Goal: Task Accomplishment & Management: Complete application form

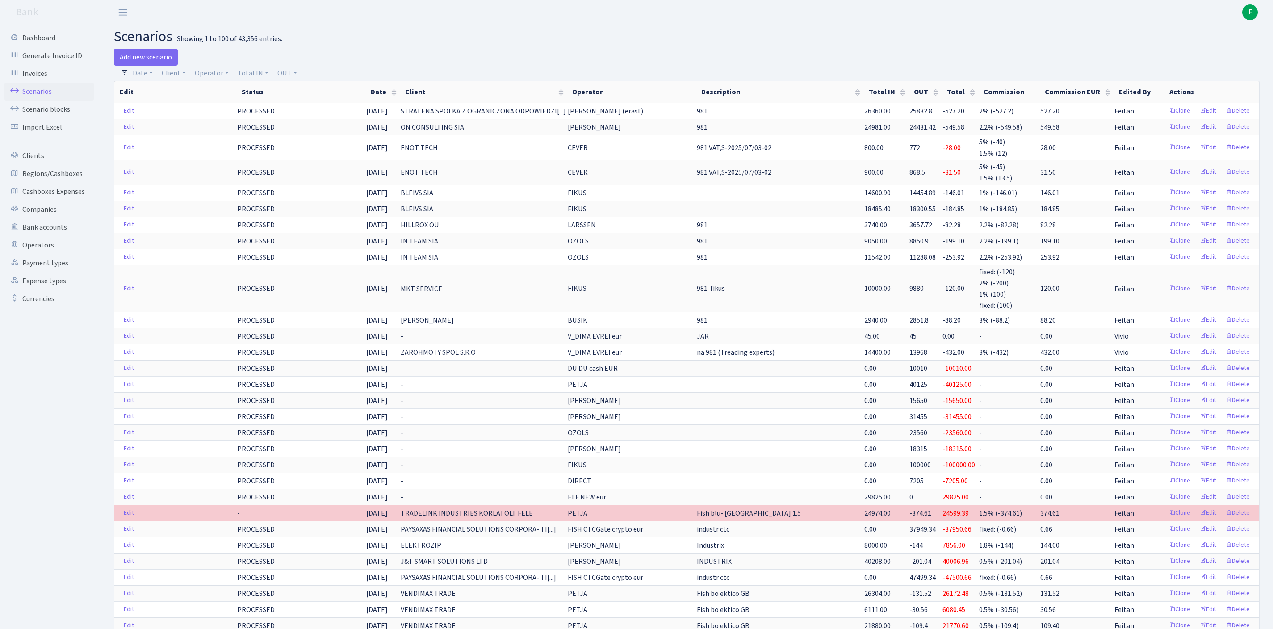
select select
select select "100"
click at [178, 79] on link "Client" at bounding box center [173, 73] width 31 height 15
click at [190, 105] on input "search" at bounding box center [198, 105] width 74 height 14
type input "aqua"
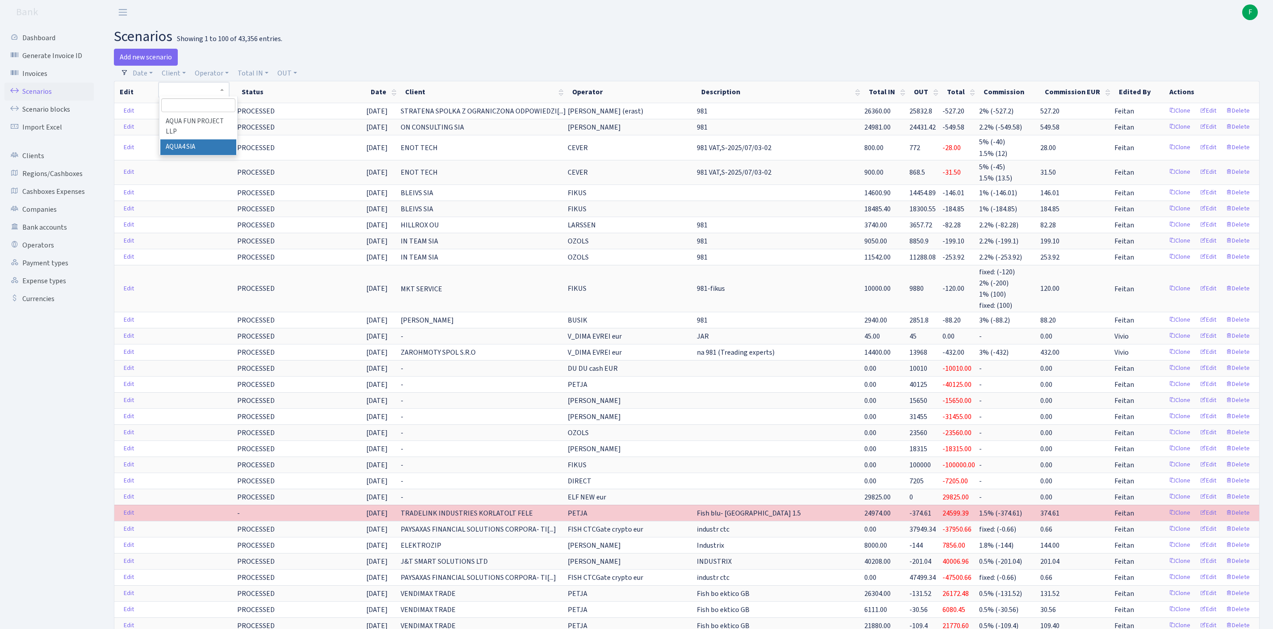
click at [756, 55] on div at bounding box center [977, 57] width 580 height 17
click at [181, 78] on link "Client" at bounding box center [173, 73] width 31 height 15
click at [186, 112] on input "search" at bounding box center [198, 105] width 74 height 14
type input "aqua"
click at [195, 155] on li "AQUA4 SIA" at bounding box center [198, 147] width 76 height 16
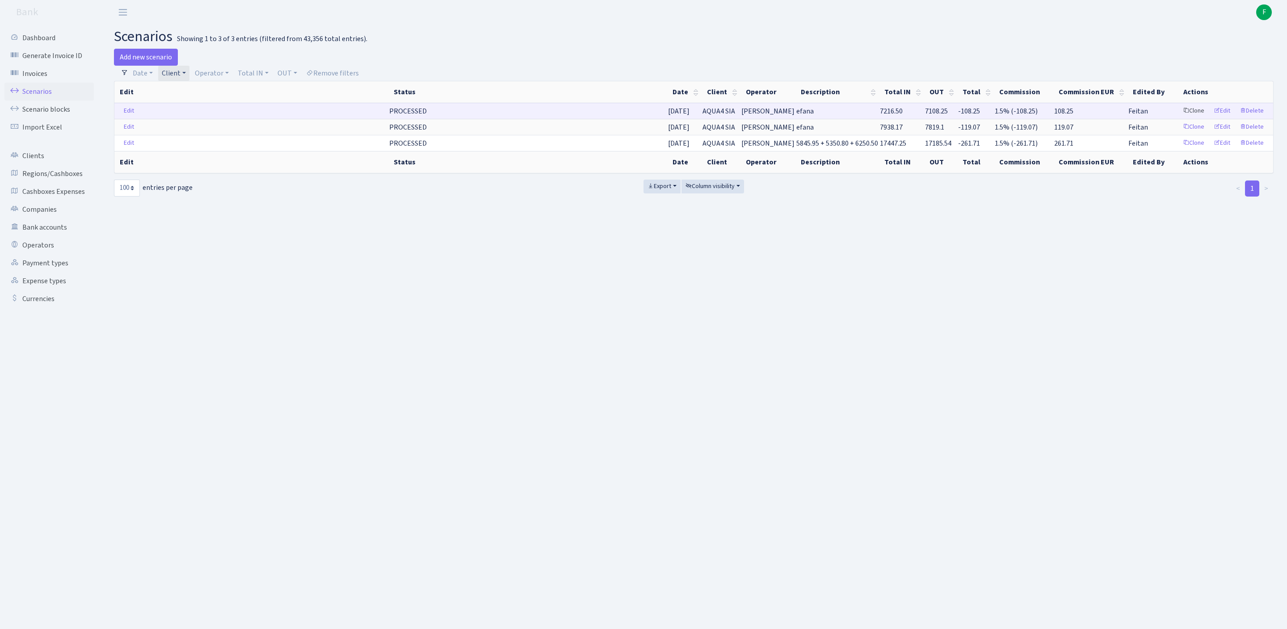
click at [1179, 118] on link "Clone" at bounding box center [1193, 111] width 29 height 14
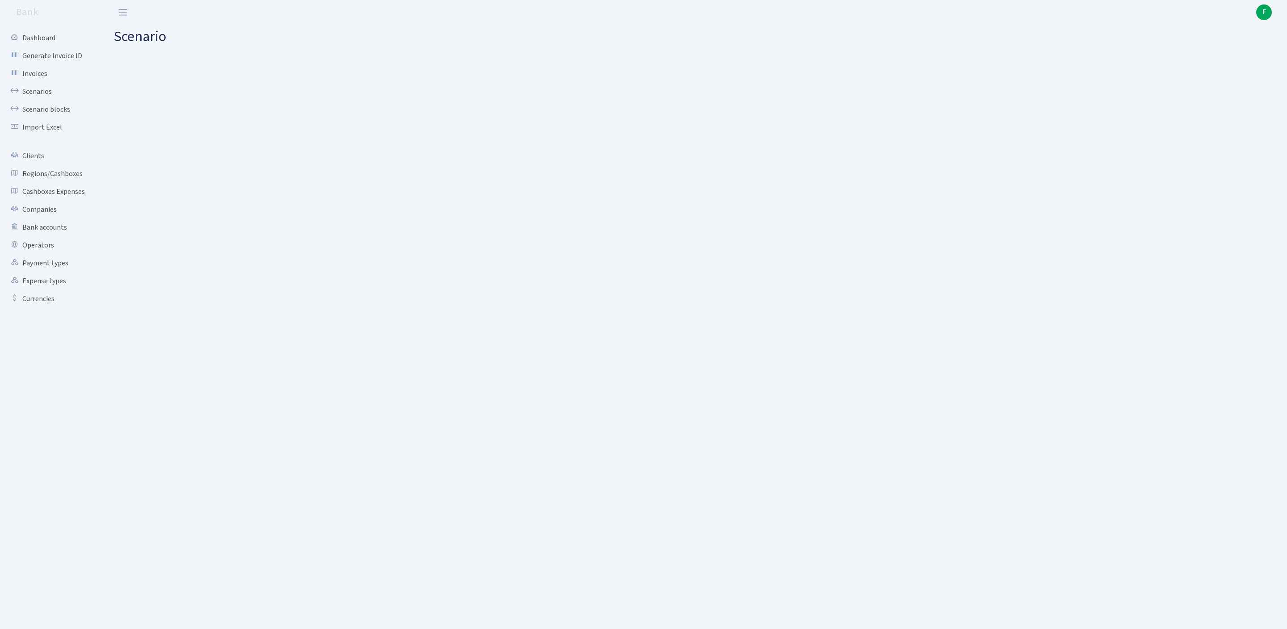
select select "in"
select select "2921"
select select "2"
select select "5"
select select "1"
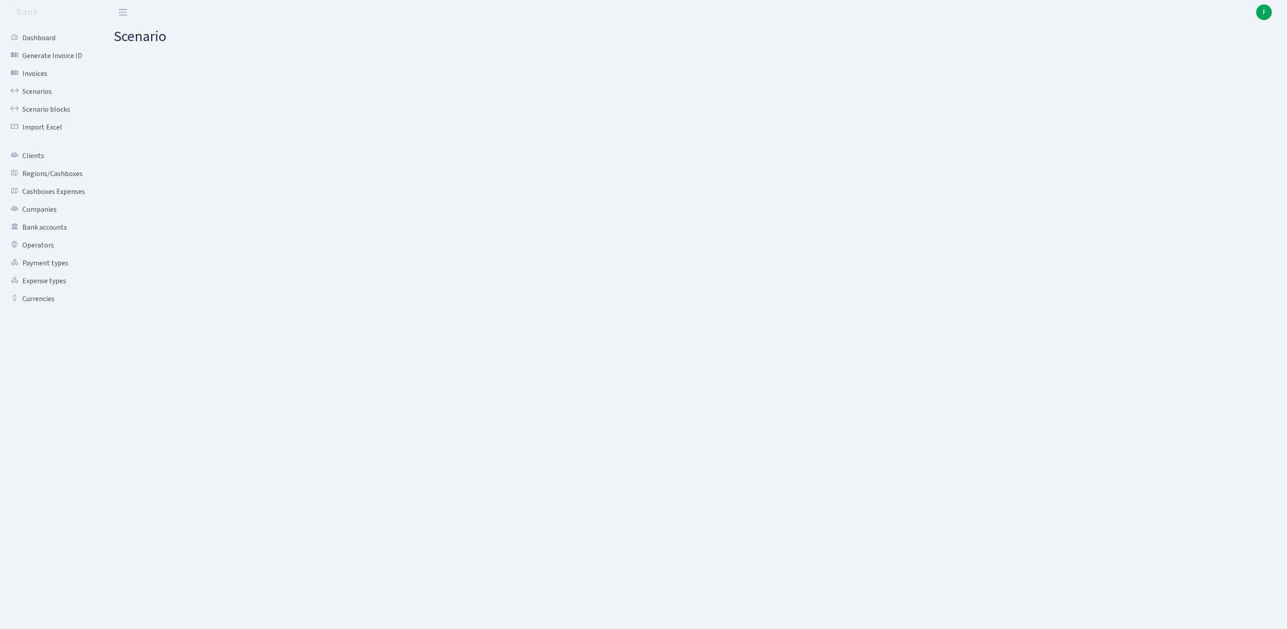
select select "processed"
select select "commission"
select select "2"
select select "processed"
select select "out"
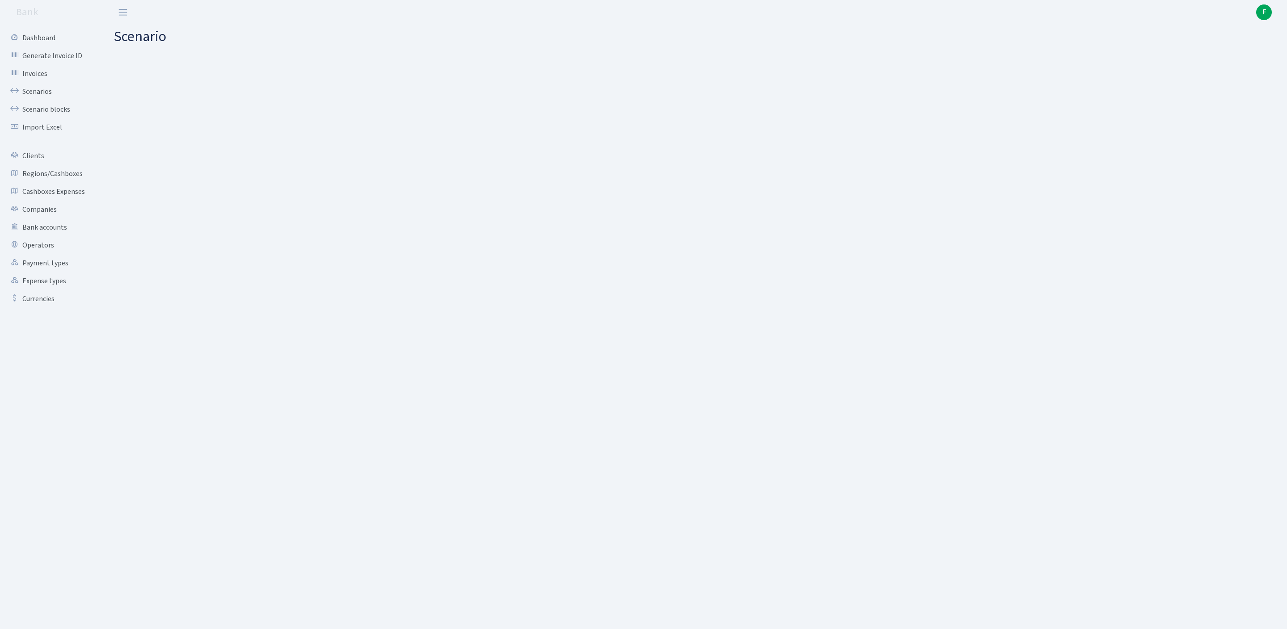
select select "3139"
select select "61"
select select "5"
select select "1"
select select "processed"
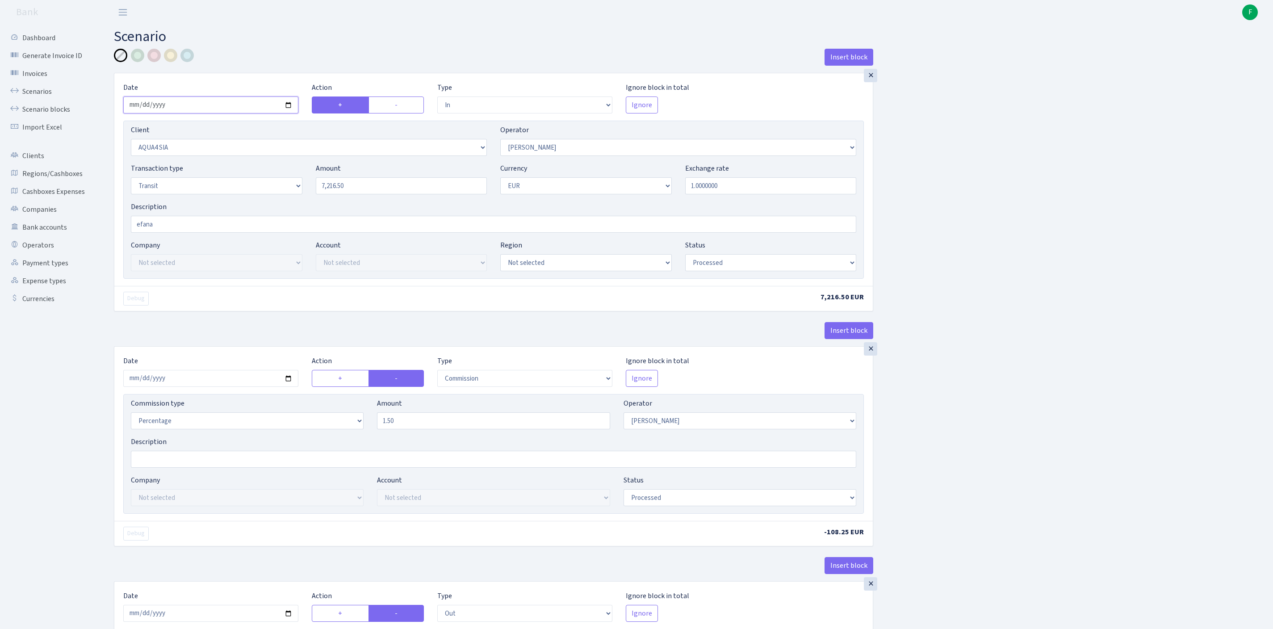
click at [220, 113] on input "[DATE]" at bounding box center [210, 105] width 175 height 17
type input "[DATE]"
drag, startPoint x: 368, startPoint y: 201, endPoint x: 290, endPoint y: 201, distance: 78.6
click at [290, 201] on div "Transaction type Not selected 981 ELF FISH crypto GIRT IVO dekl MM-BALTIC eur U…" at bounding box center [493, 182] width 739 height 38
paste input "8939"
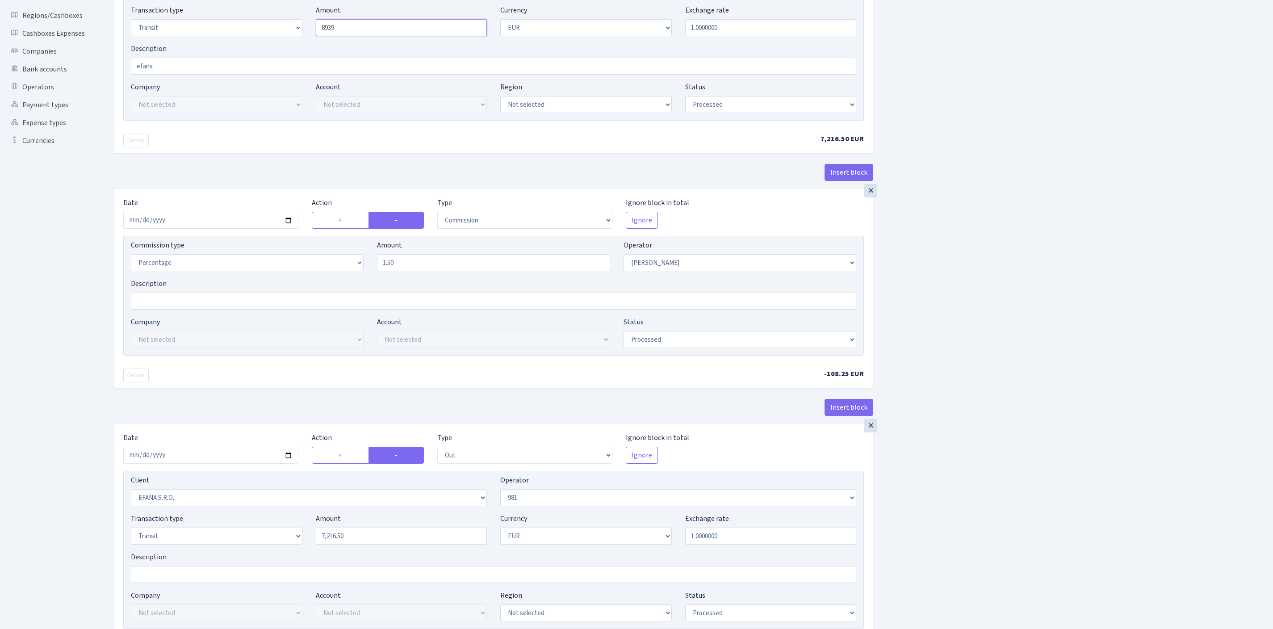
scroll to position [254, 0]
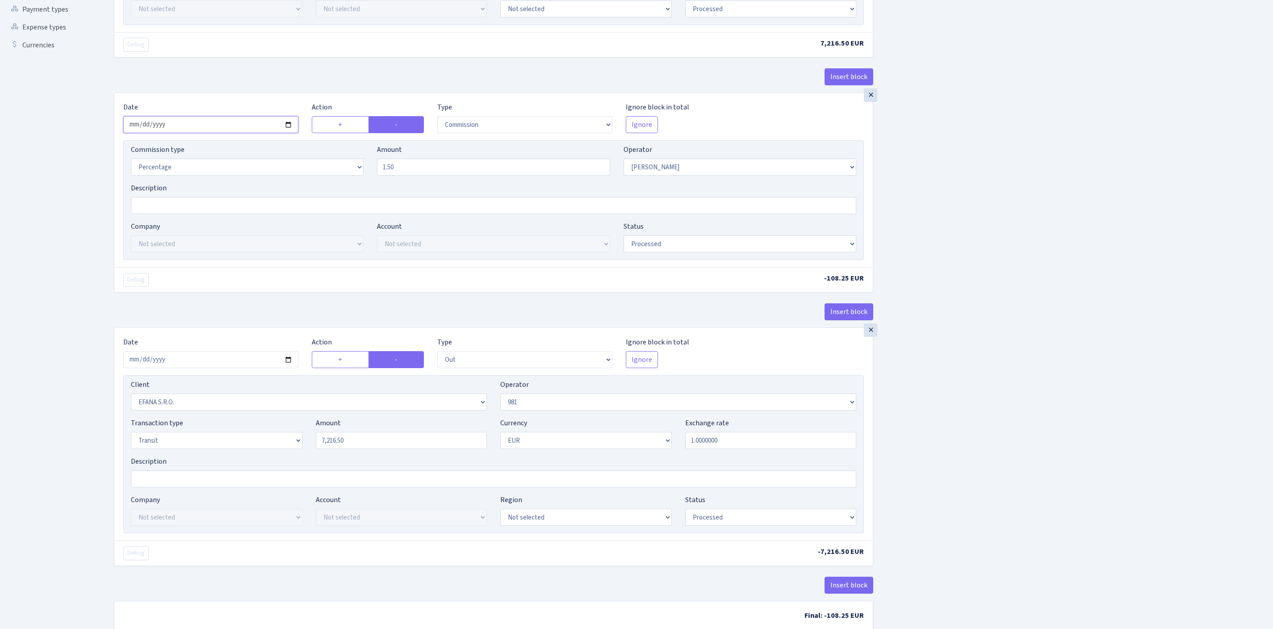
type input "8,939.00"
click at [223, 133] on input "2025-08-20" at bounding box center [210, 124] width 175 height 17
type input "2025-08-22"
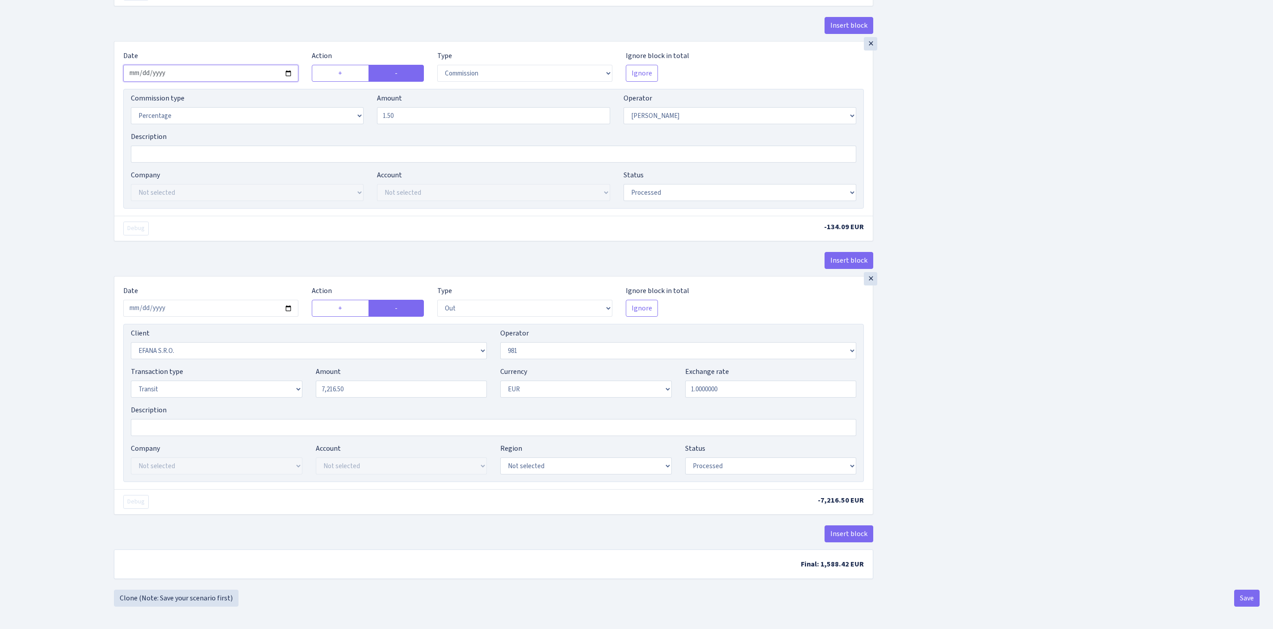
scroll to position [422, 0]
click at [208, 300] on input "2025-08-20" at bounding box center [210, 308] width 175 height 17
type input "[DATE]"
drag, startPoint x: 376, startPoint y: 356, endPoint x: 311, endPoint y: 357, distance: 65.3
click at [311, 366] on div "Amount 7216.50" at bounding box center [401, 381] width 185 height 31
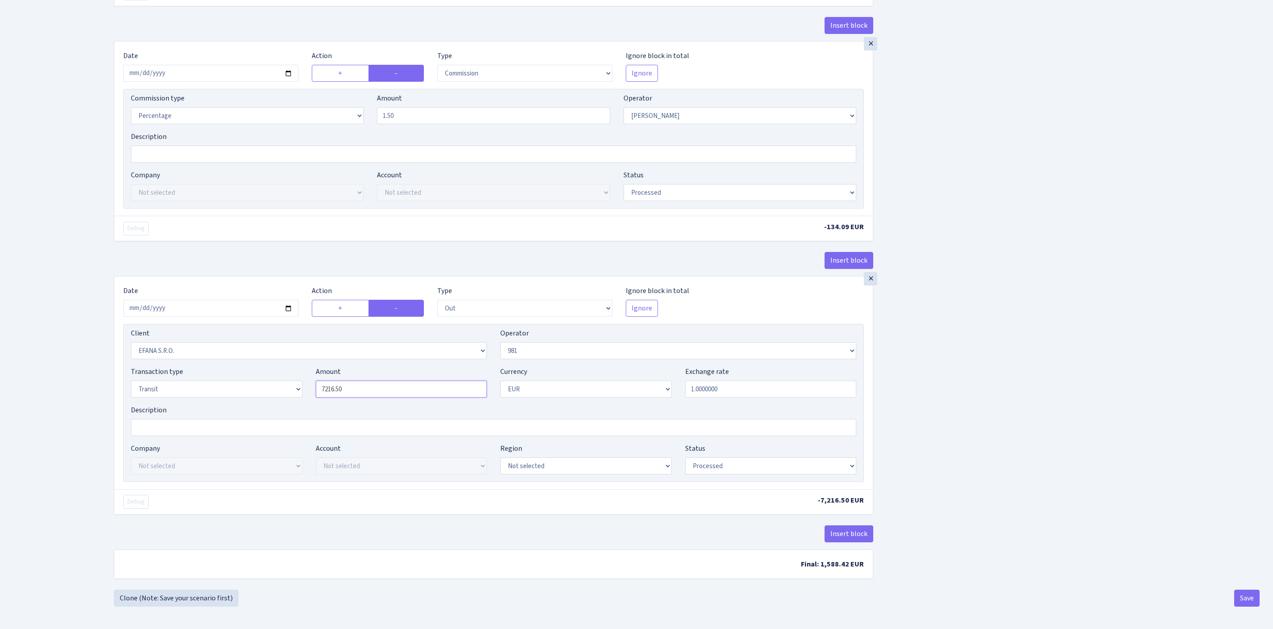
paste input "8939"
type input "8,939.00"
click at [1241, 598] on button "Save" at bounding box center [1246, 598] width 25 height 17
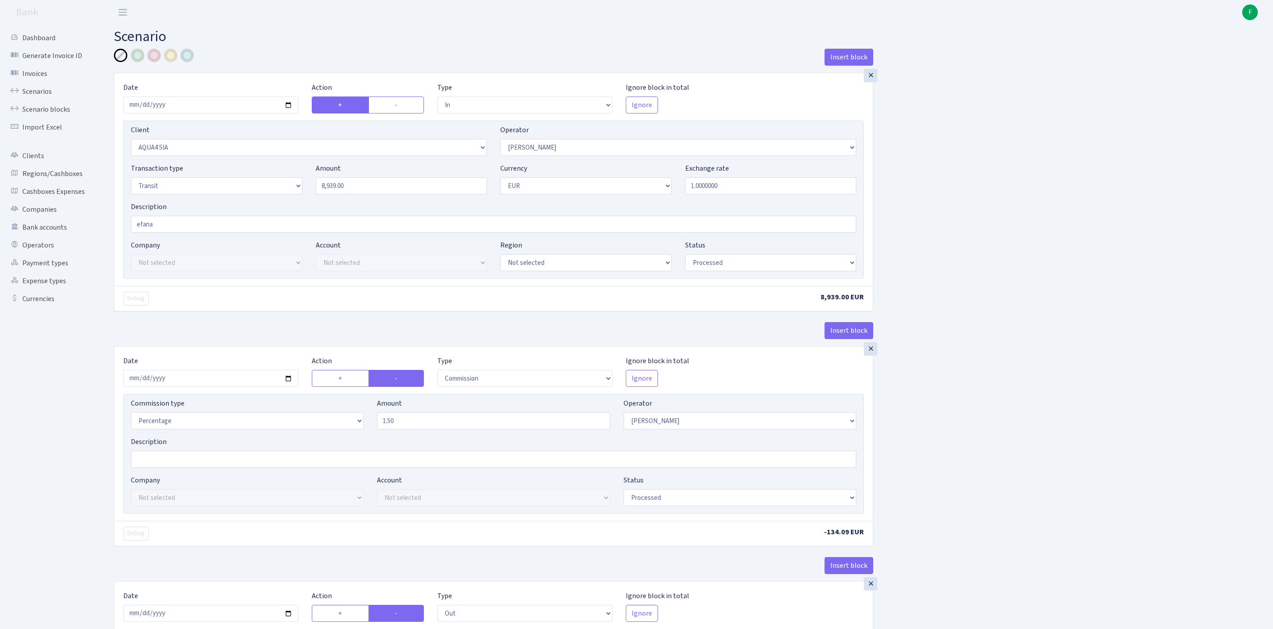
select select "in"
select select "2921"
select select "2"
select select "5"
select select "1"
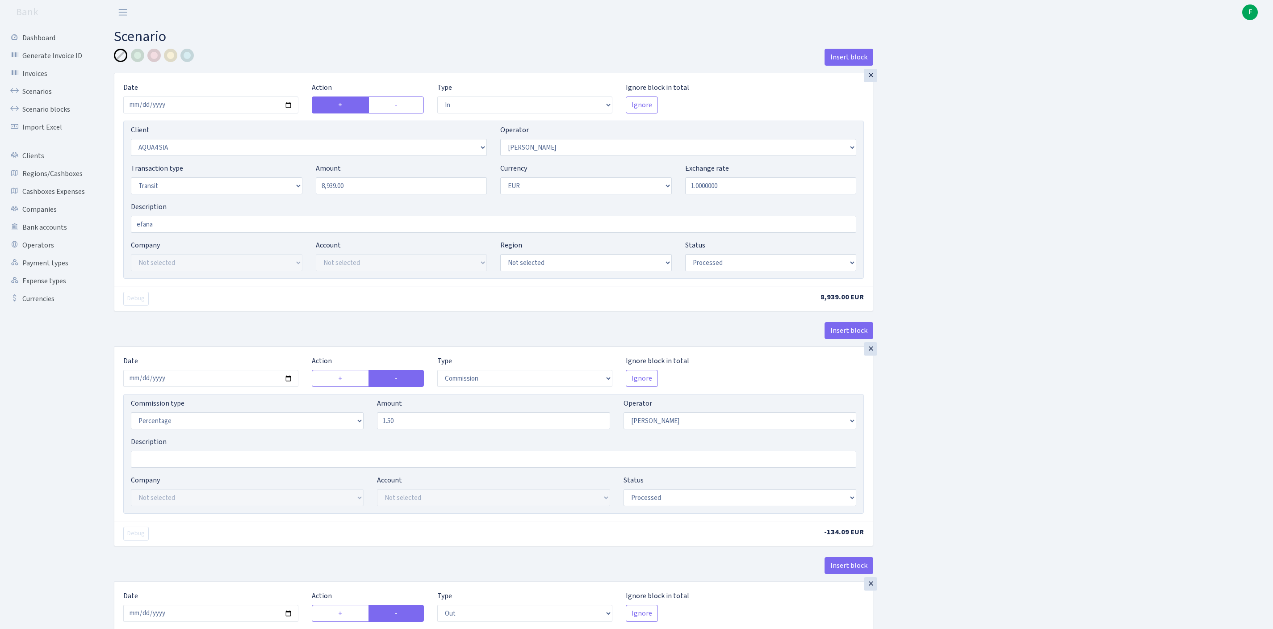
select select "processed"
select select "commission"
select select "2"
select select "processed"
select select "out"
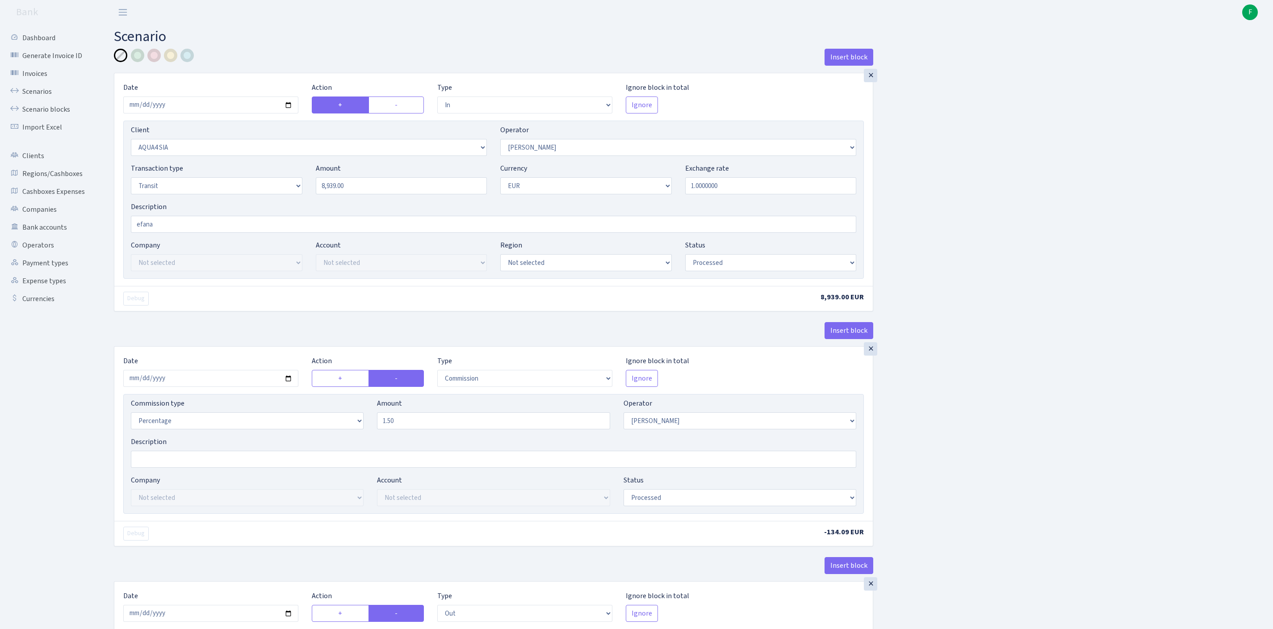
select select "3139"
select select "61"
select select "5"
select select "1"
select select "processed"
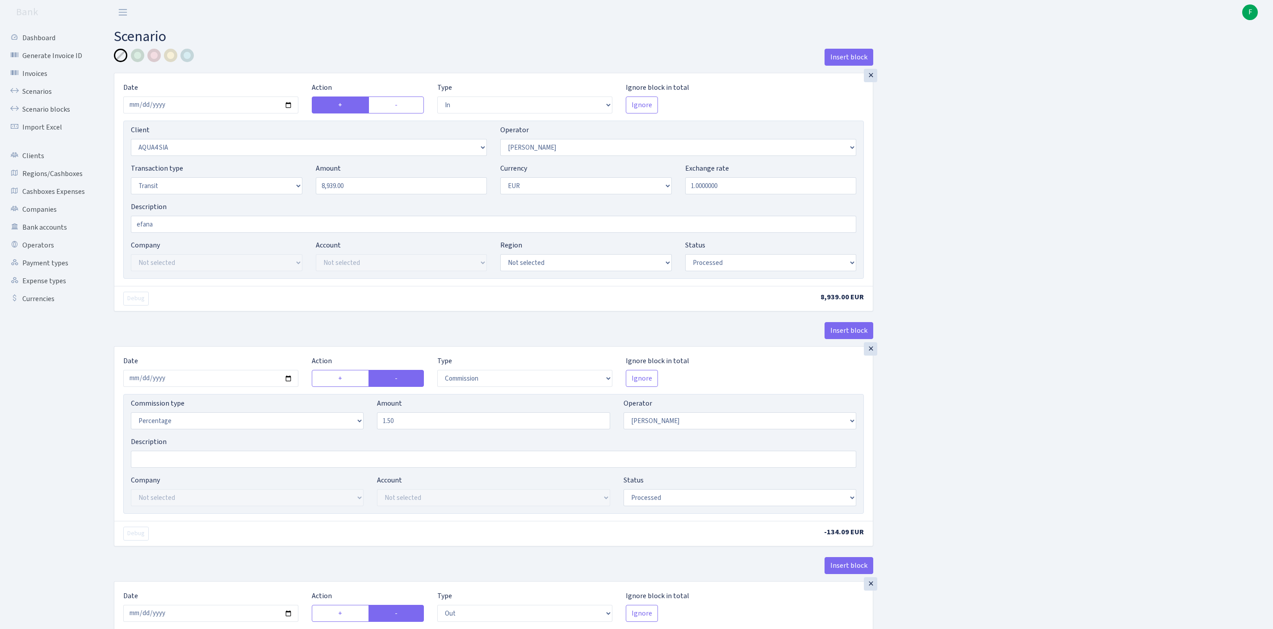
scroll to position [422, 0]
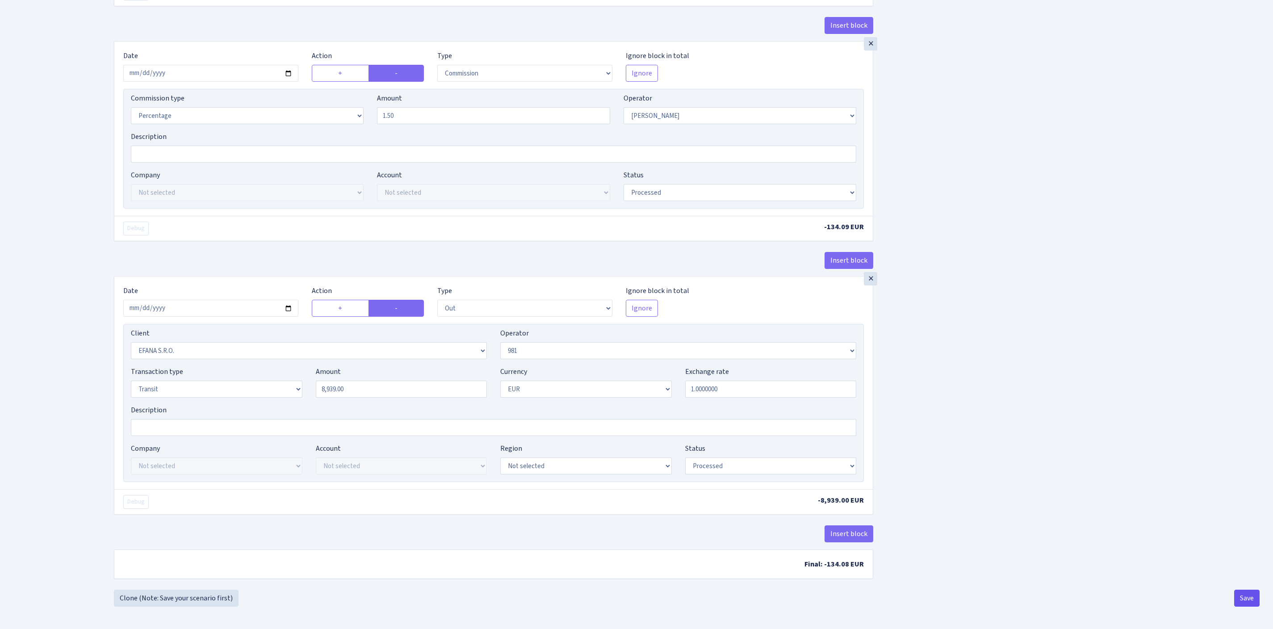
click at [1244, 594] on button "Save" at bounding box center [1246, 598] width 25 height 17
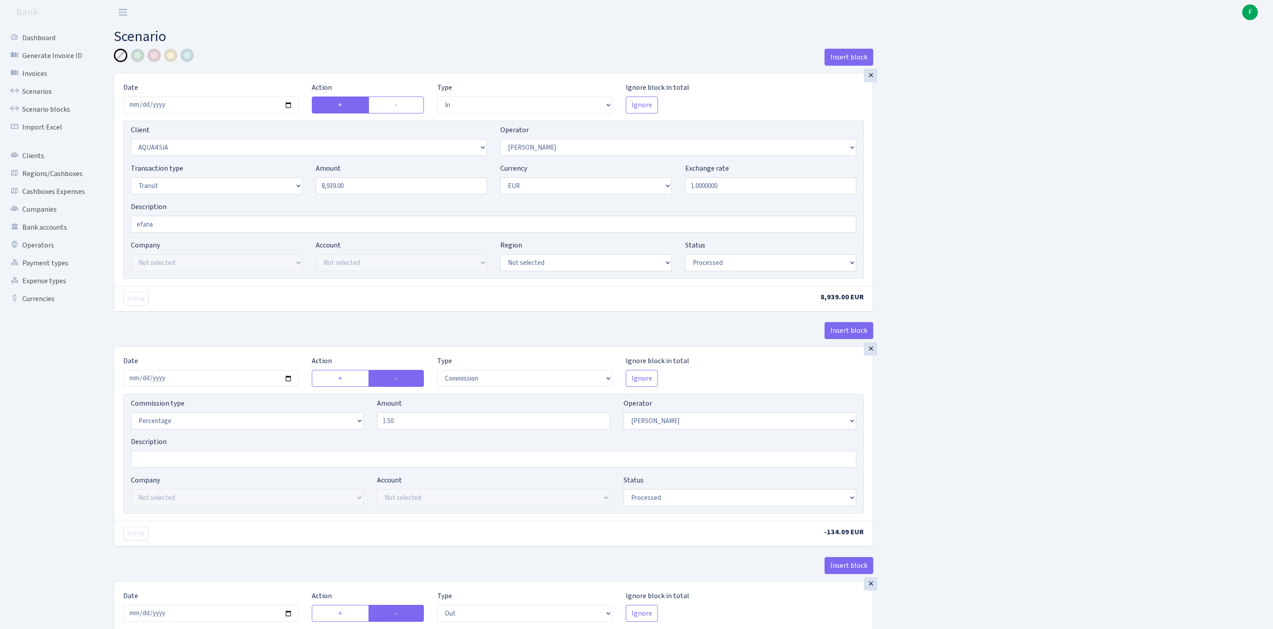
select select "in"
select select "2921"
select select "2"
select select "5"
select select "1"
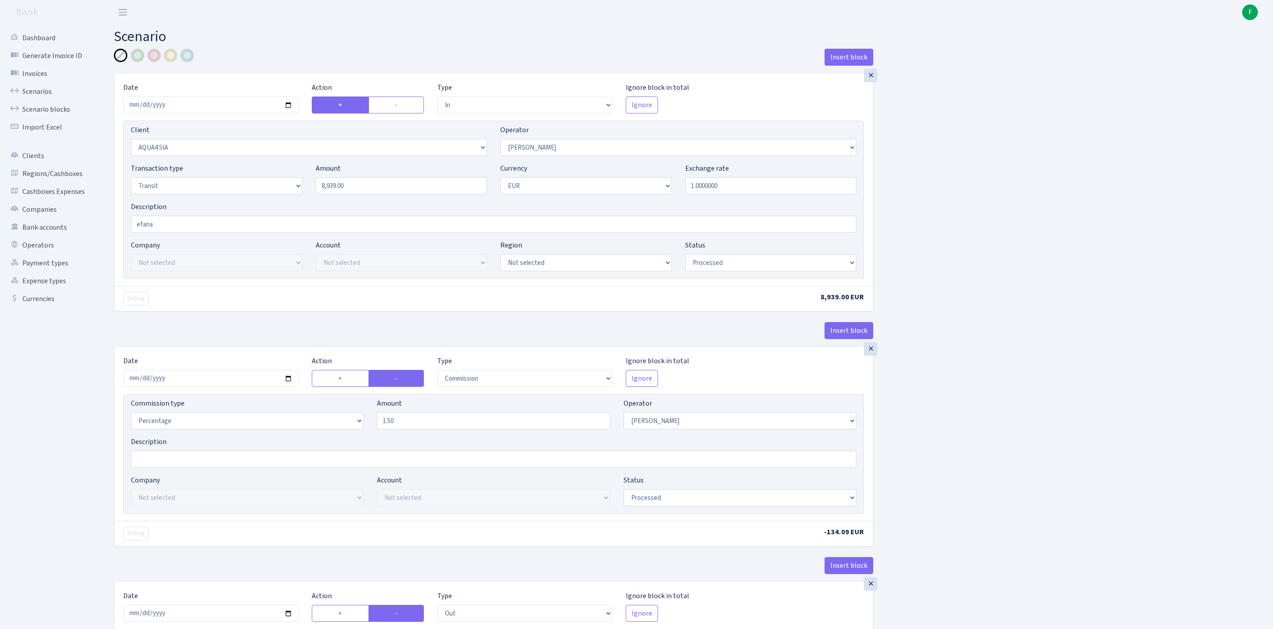
select select "processed"
select select "commission"
select select "2"
select select "processed"
select select "out"
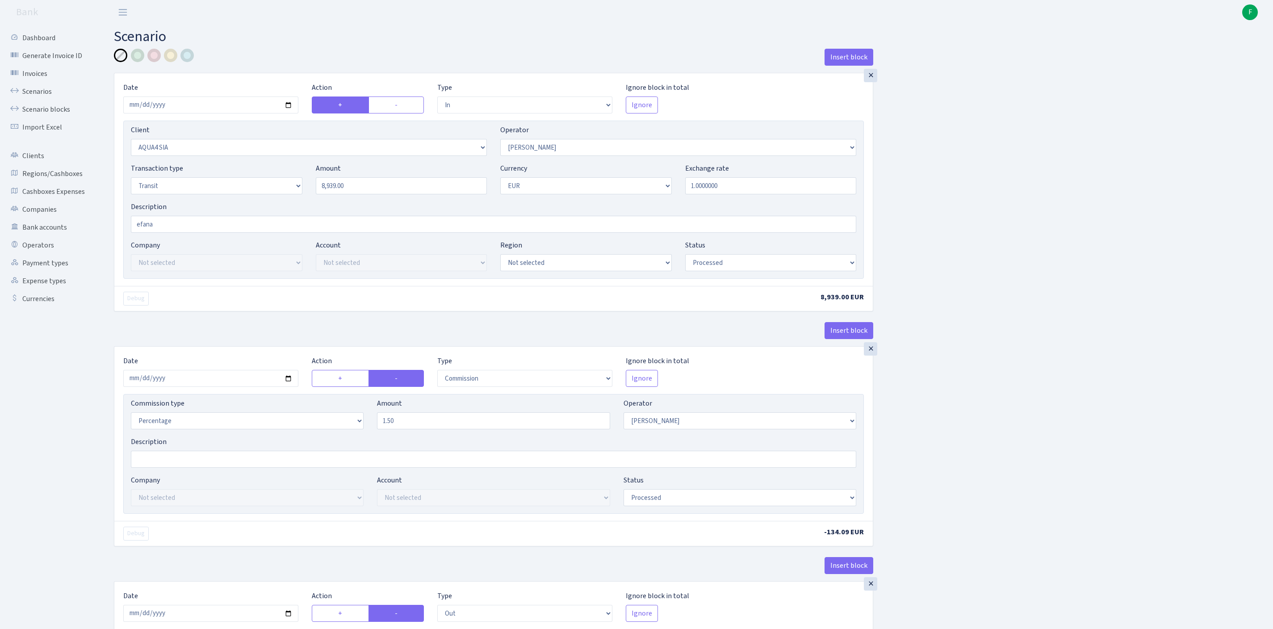
select select "3139"
select select "61"
select select "5"
select select "1"
select select "processed"
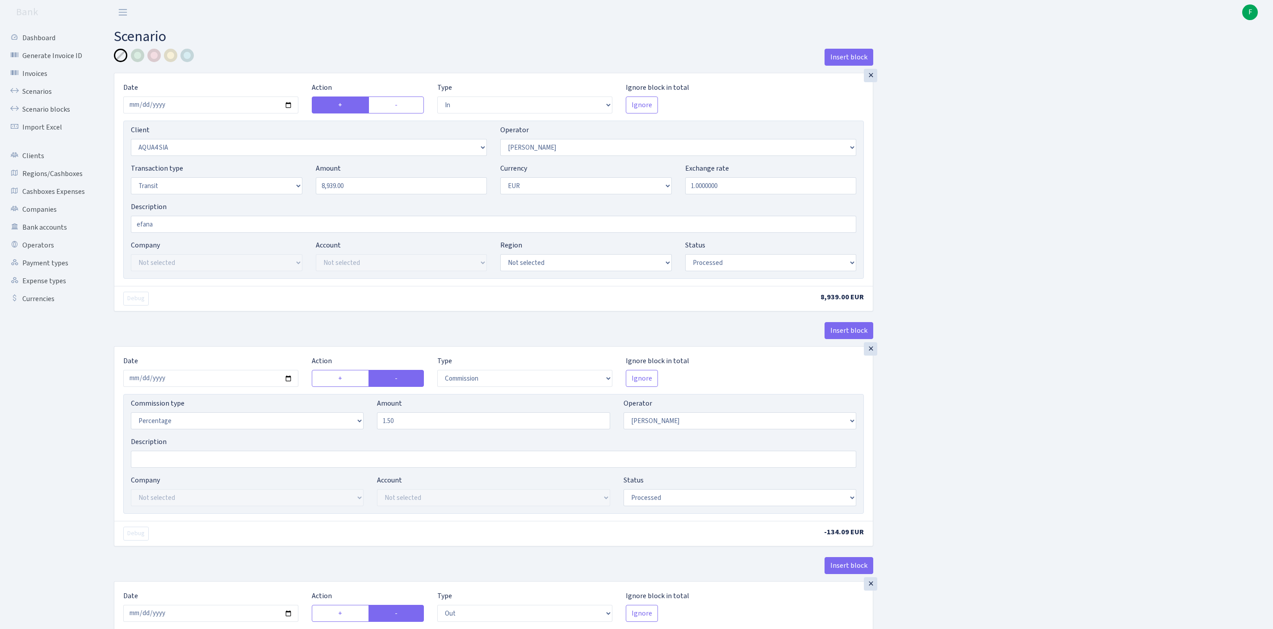
scroll to position [422, 0]
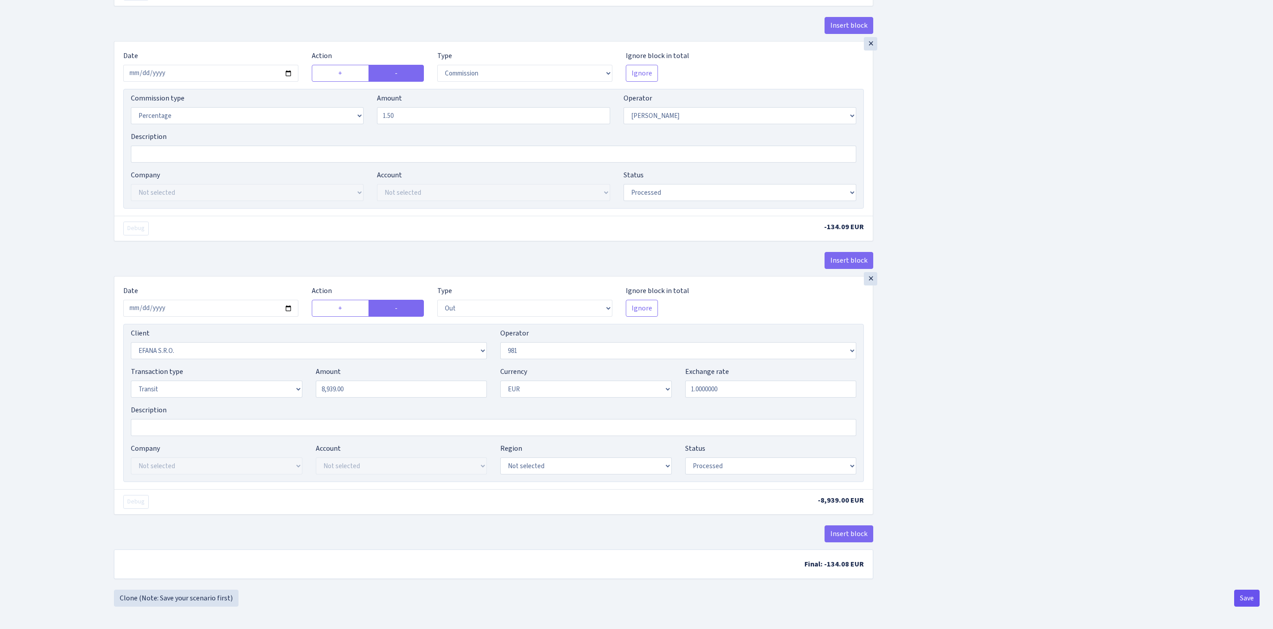
click at [1243, 596] on button "Save" at bounding box center [1246, 598] width 25 height 17
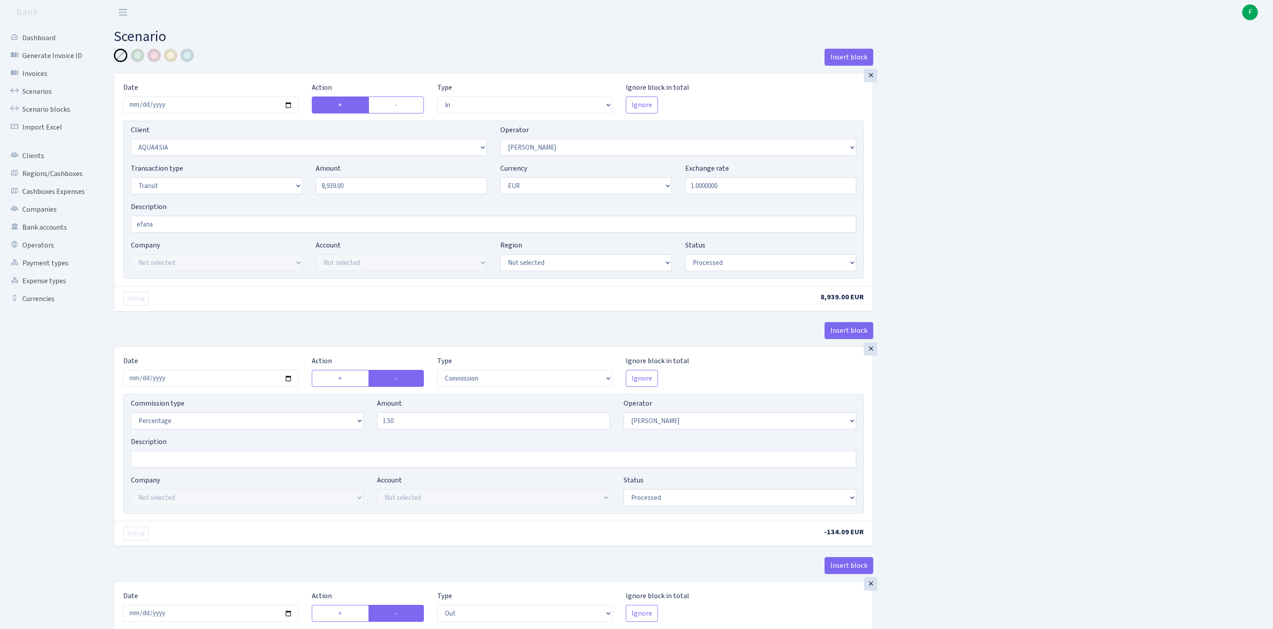
select select "in"
select select "2921"
select select "2"
select select "5"
select select "1"
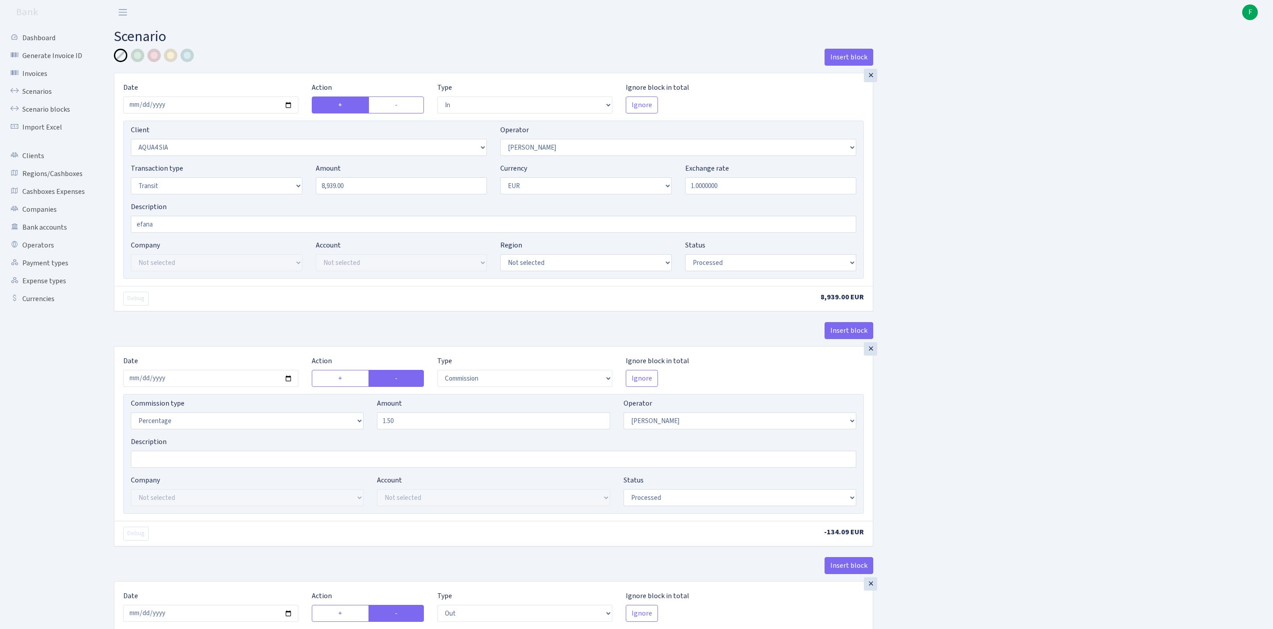
select select "processed"
select select "commission"
select select "2"
select select "processed"
select select "out"
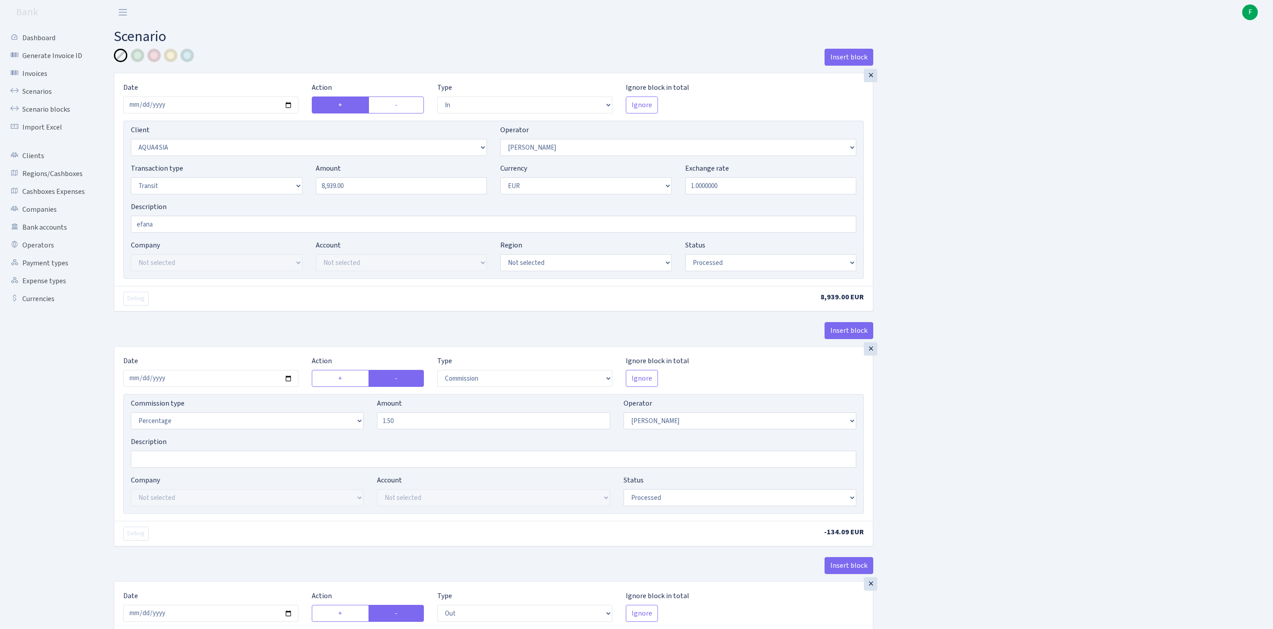
select select "3139"
select select "61"
select select "5"
select select "1"
select select "processed"
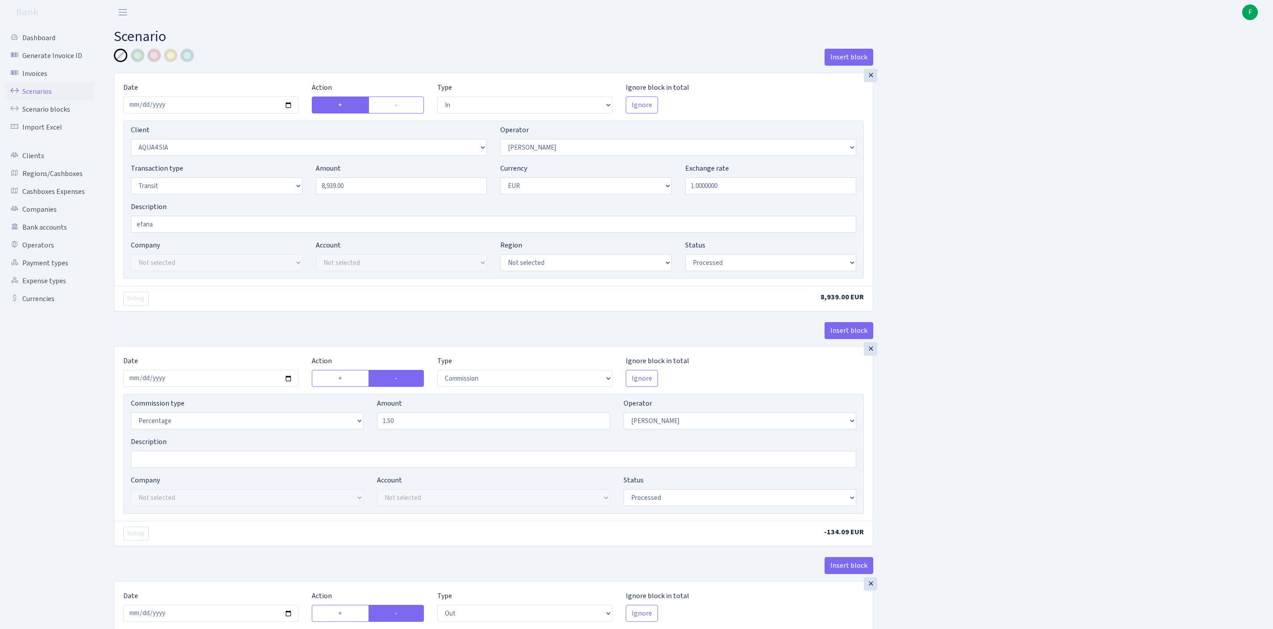
click at [47, 95] on link "Scenarios" at bounding box center [48, 92] width 89 height 18
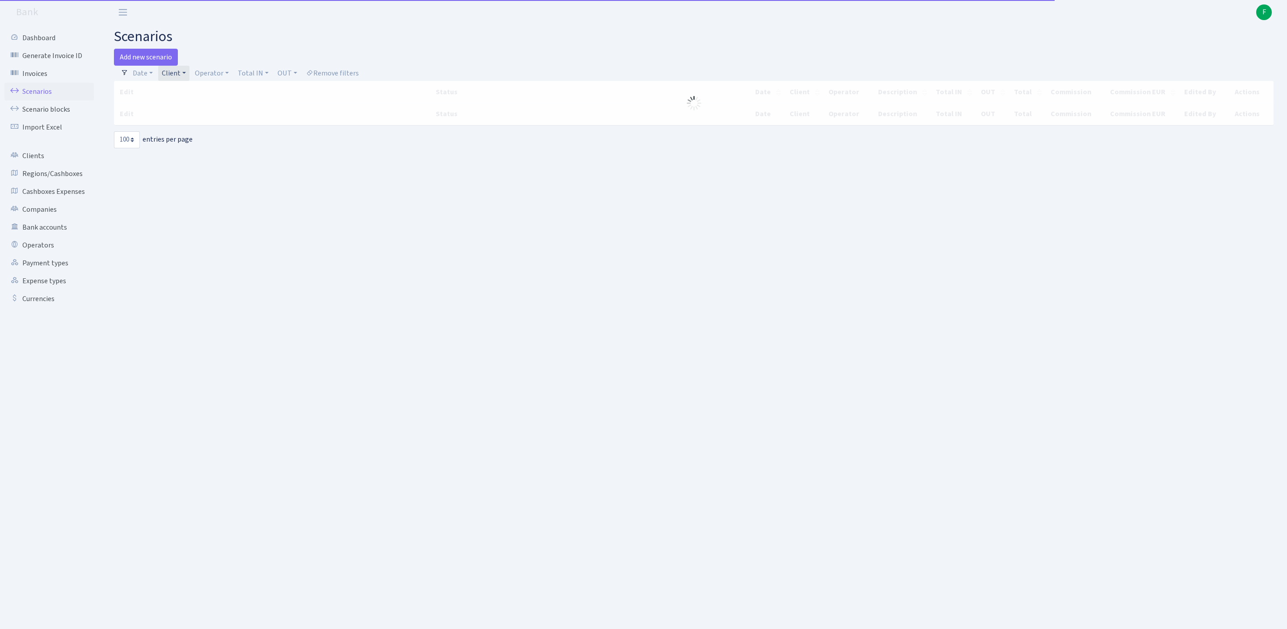
select select "100"
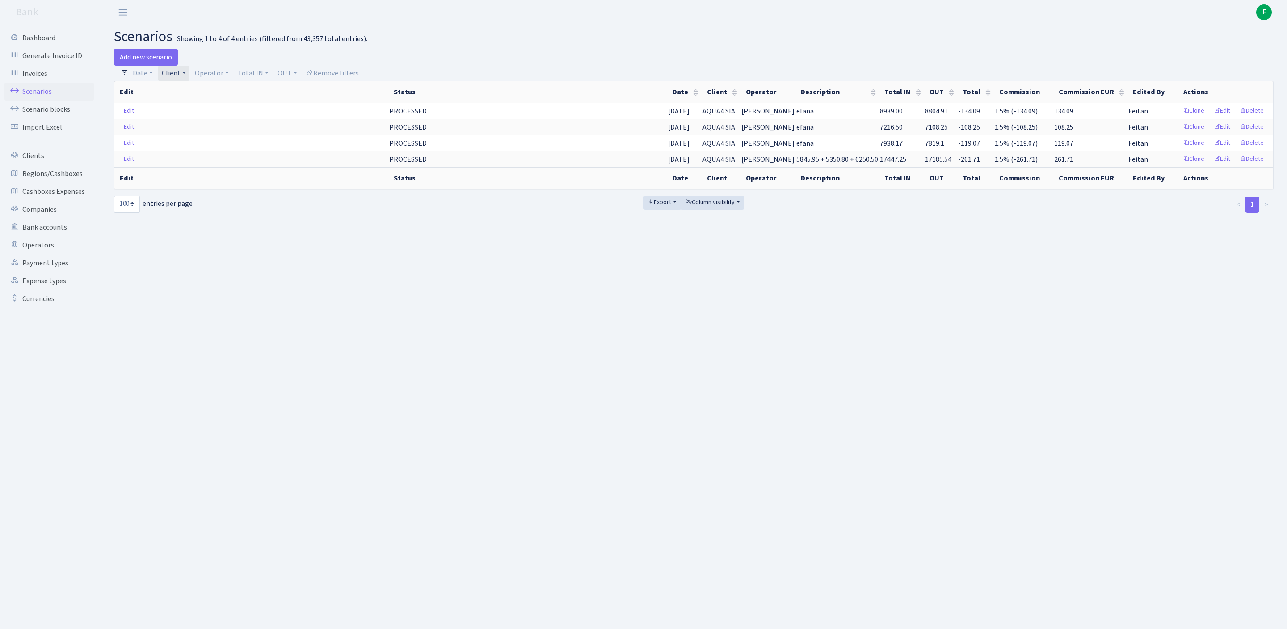
click at [189, 76] on link "Client" at bounding box center [173, 73] width 31 height 15
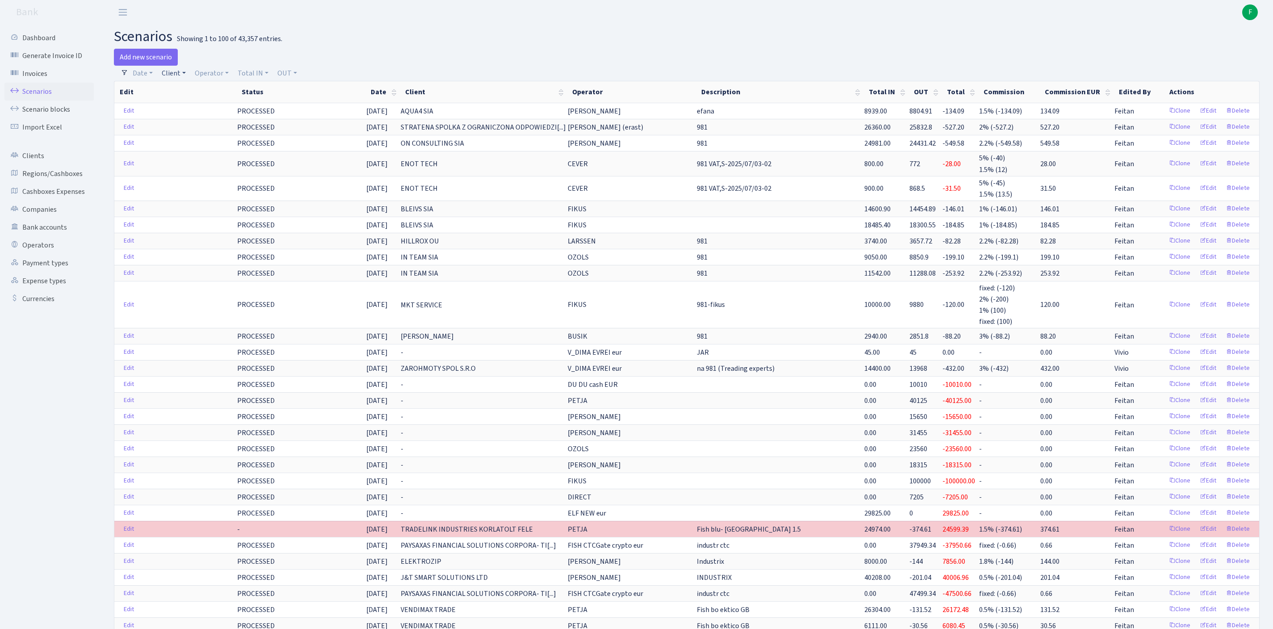
click at [181, 79] on link "Client" at bounding box center [173, 73] width 31 height 15
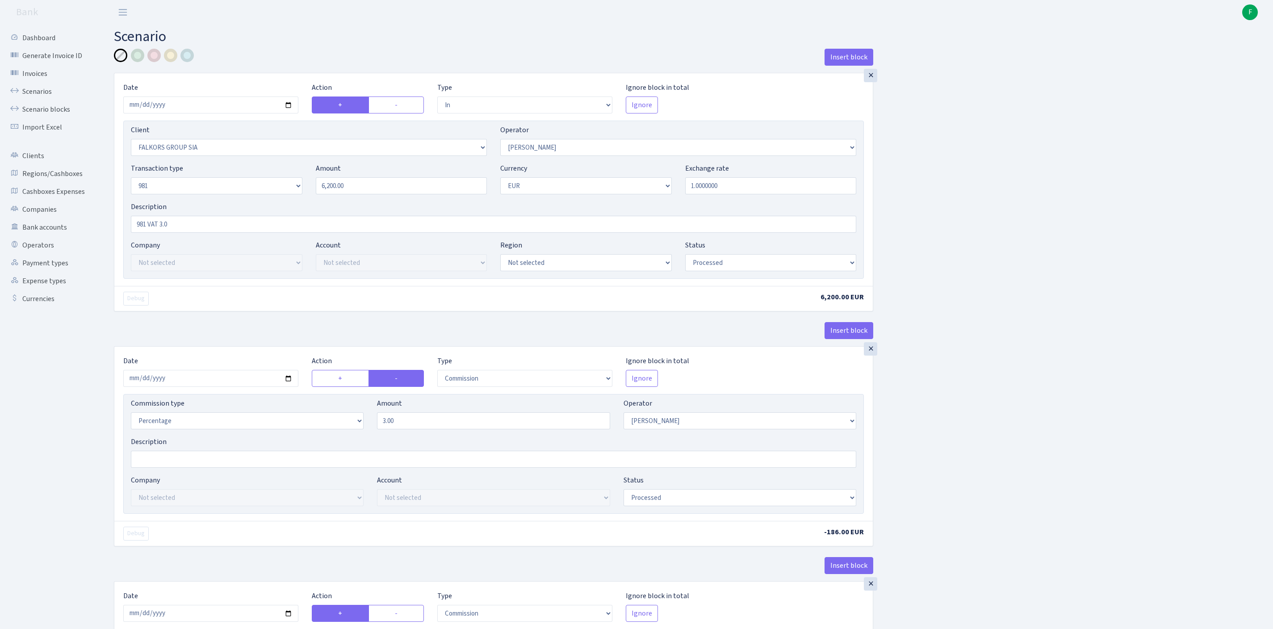
select select "in"
select select "2491"
select select "2"
select select "8"
select select "1"
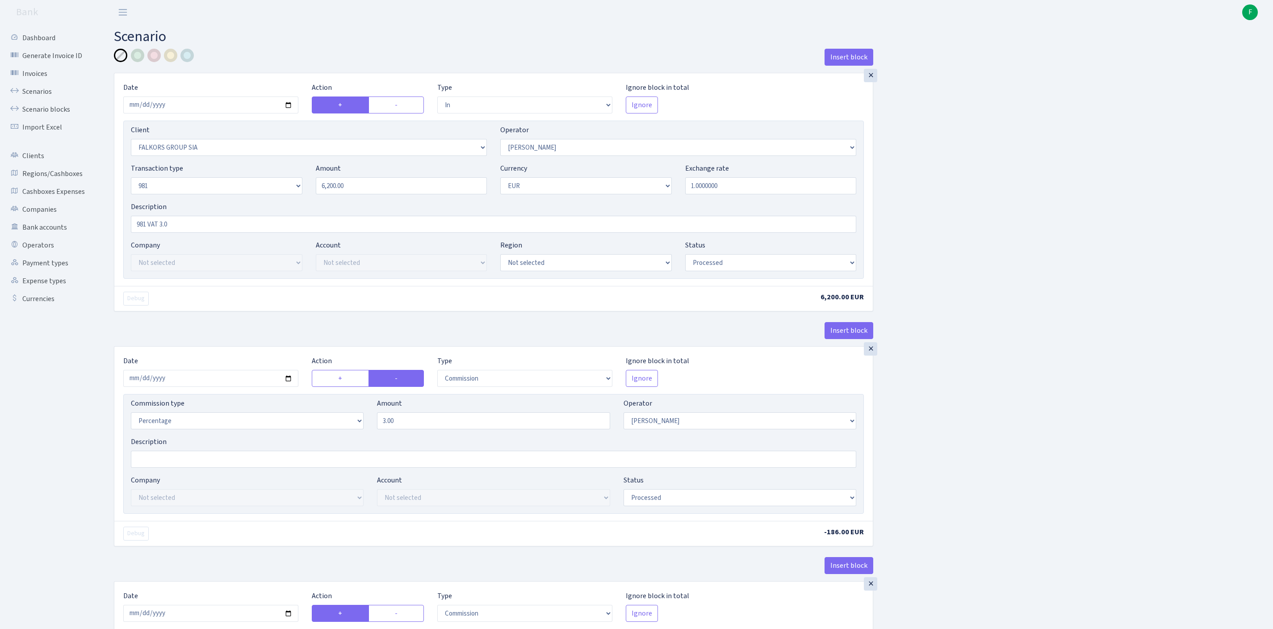
select select "processed"
select select "commission"
select select "2"
select select "processed"
select select "commission"
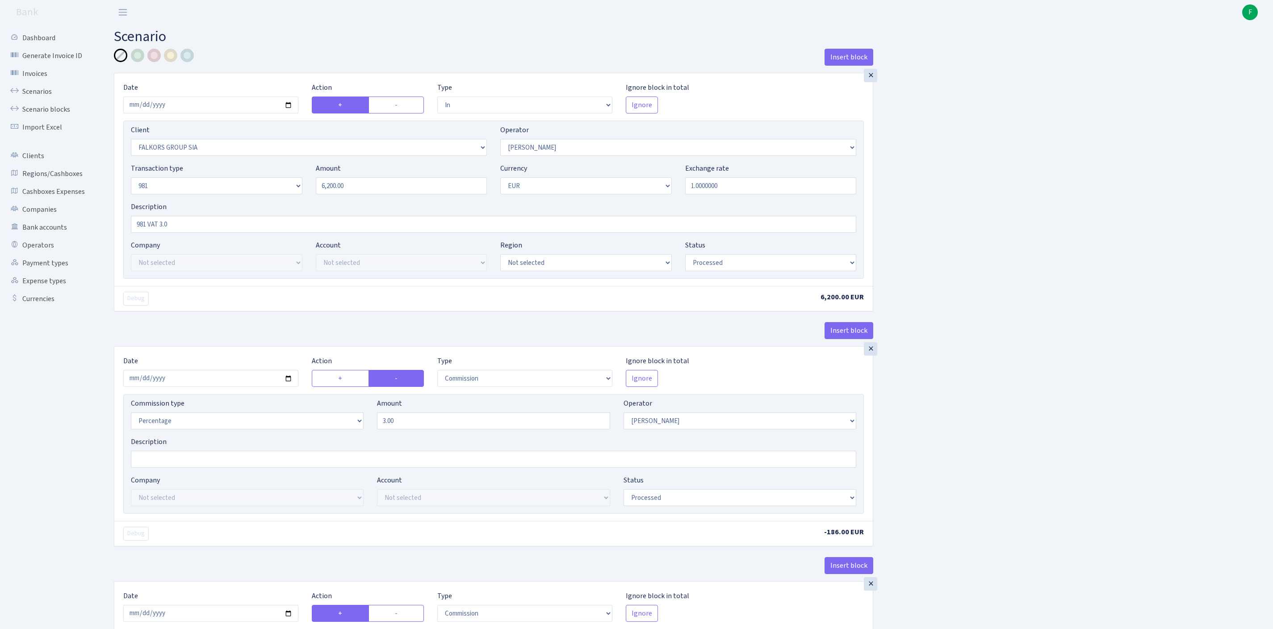
select select "61"
select select "processed"
select select "out"
select select "2129"
select select "61"
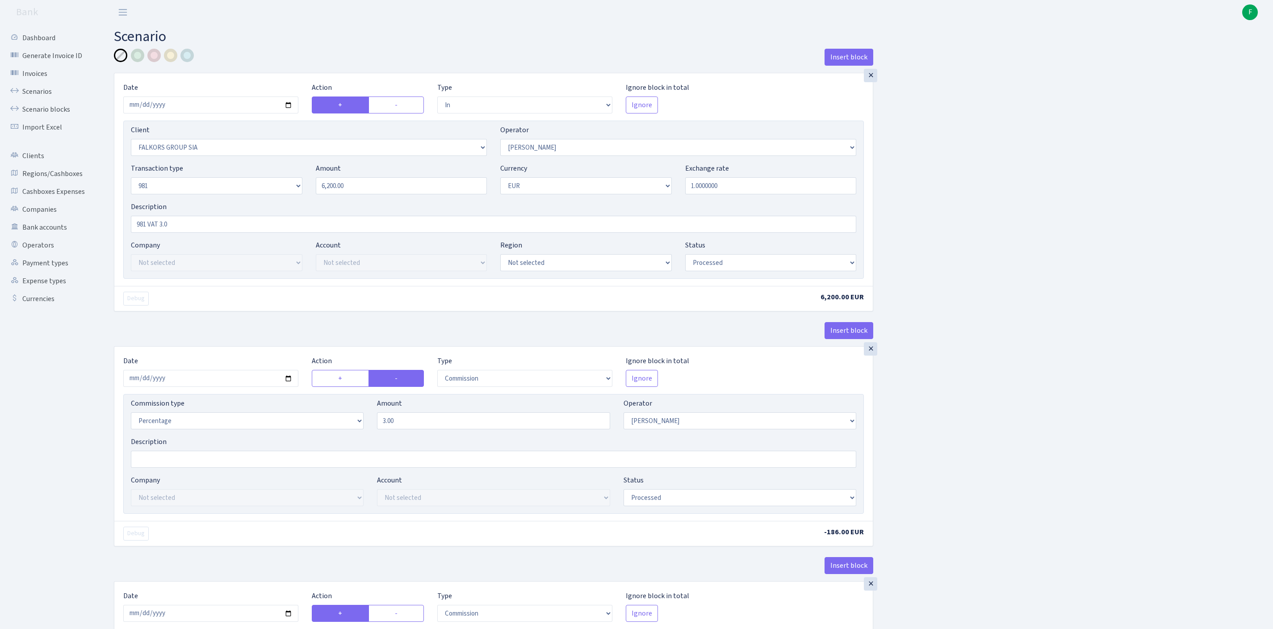
select select "8"
select select "1"
select select "processed"
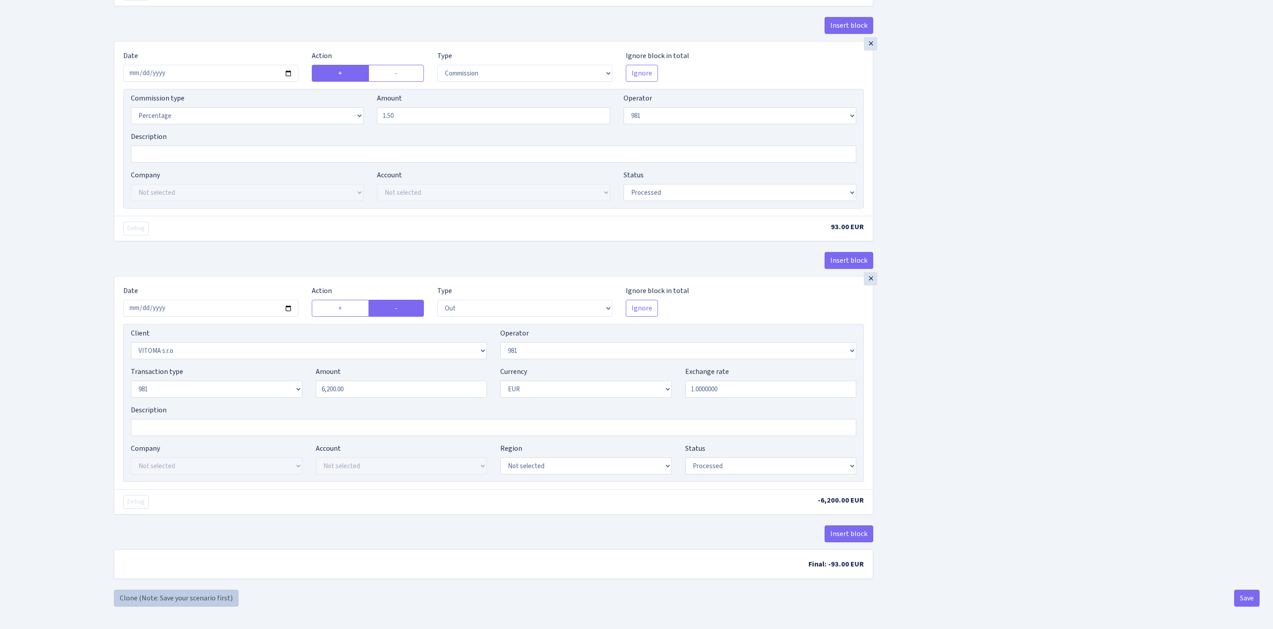
click at [147, 599] on link "Clone (Note: Save your scenario first)" at bounding box center [176, 598] width 125 height 17
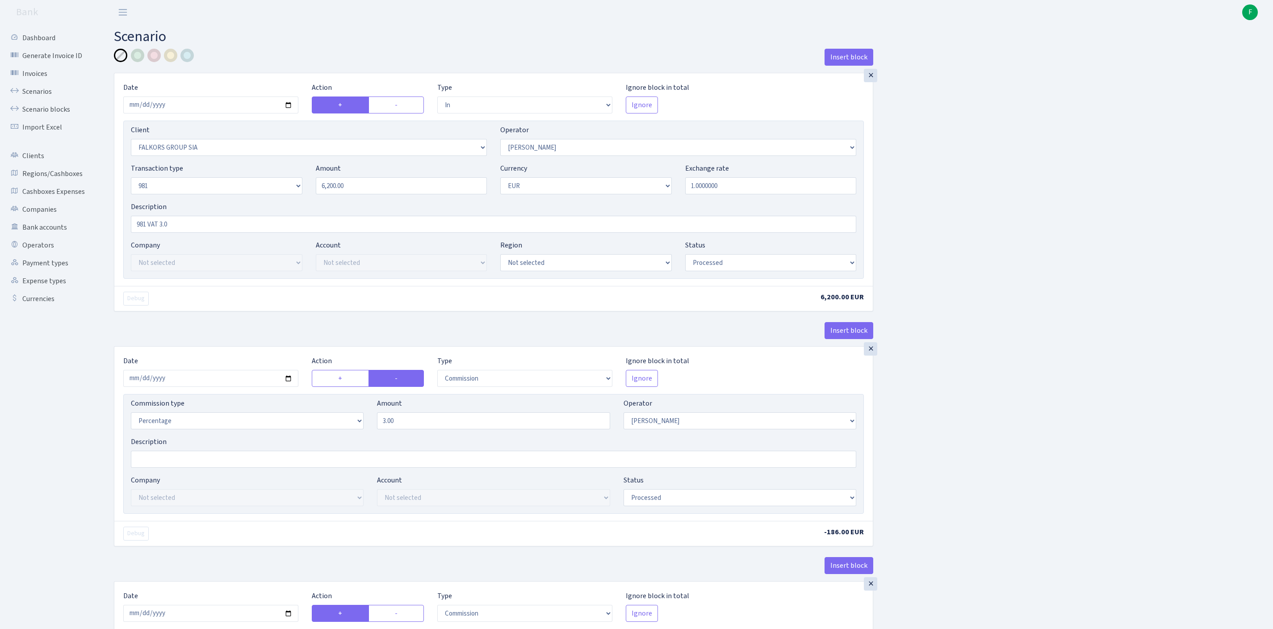
select select "in"
select select "2491"
select select "2"
select select "8"
select select "1"
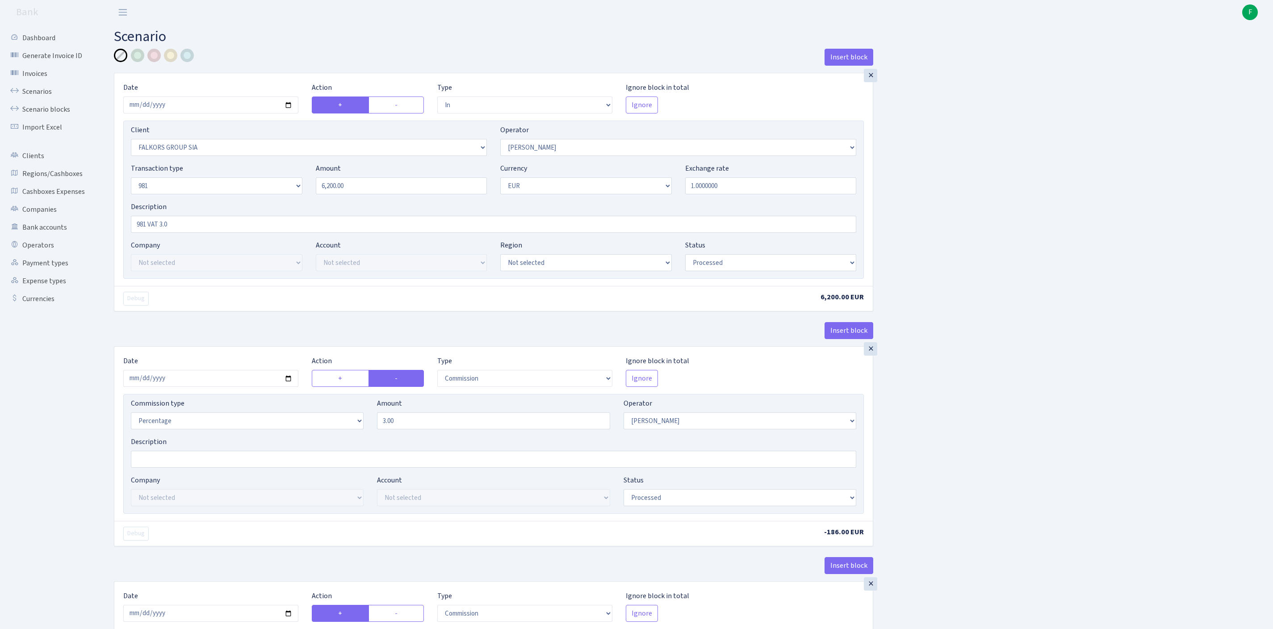
select select "processed"
select select "commission"
select select "2"
select select "processed"
select select "commission"
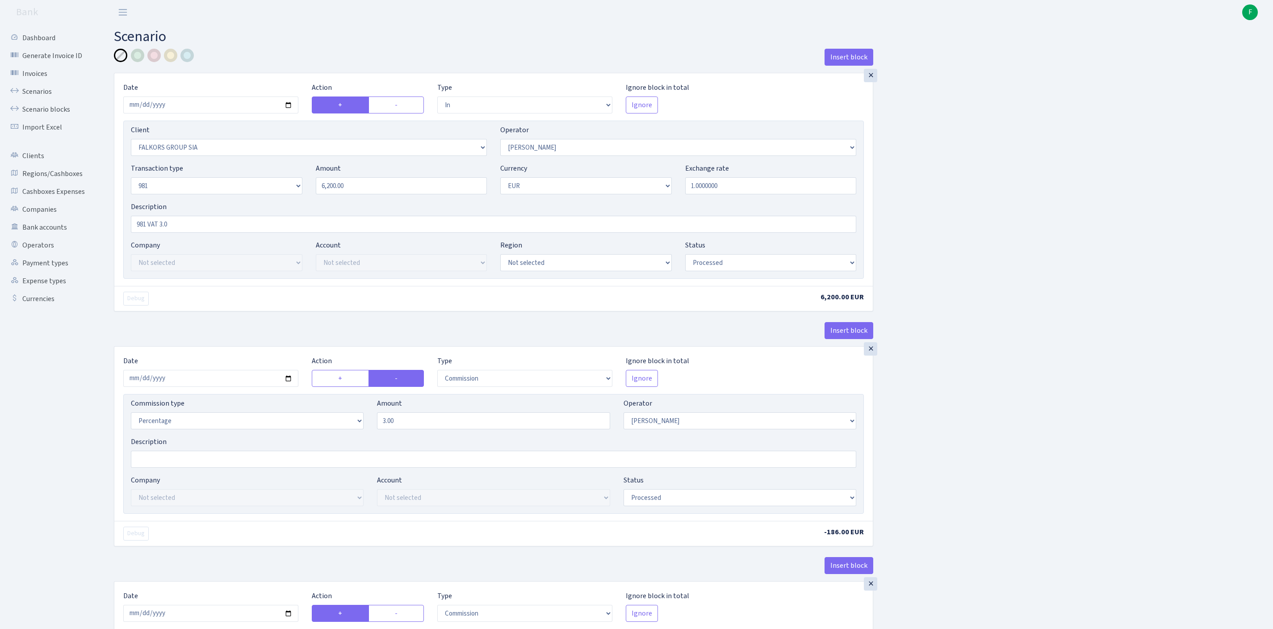
select select "61"
select select "processed"
select select "out"
select select "2129"
select select "61"
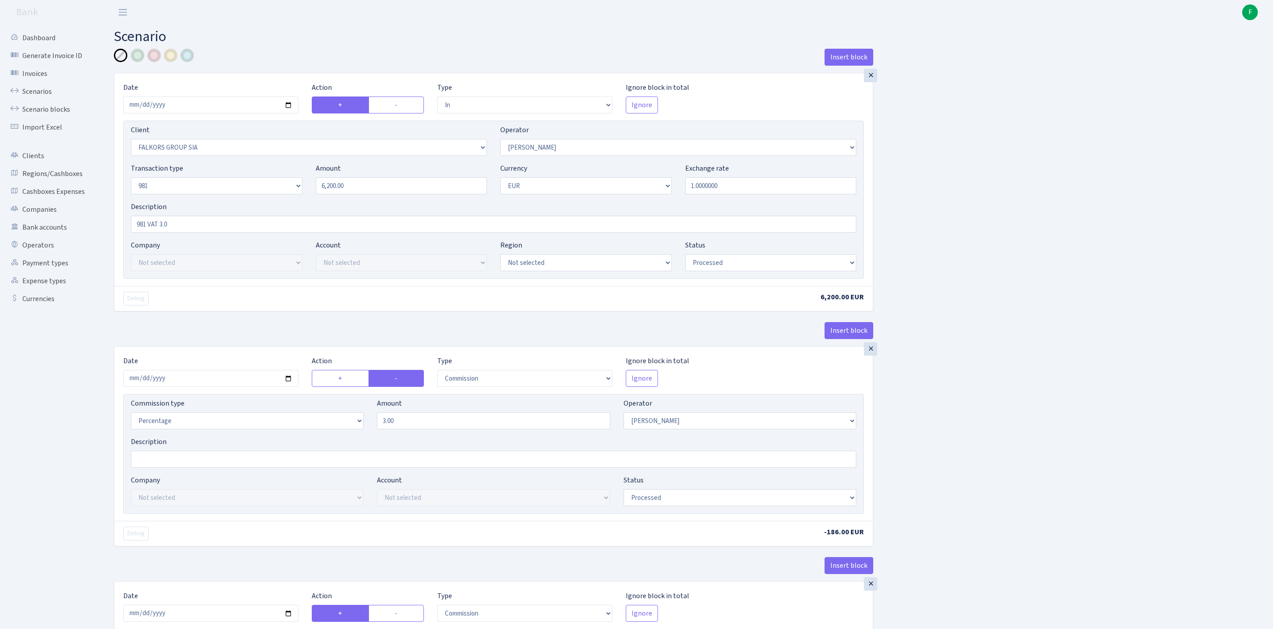
select select "8"
select select "1"
select select "processed"
click at [206, 110] on input "[DATE]" at bounding box center [210, 105] width 175 height 17
type input "[DATE]"
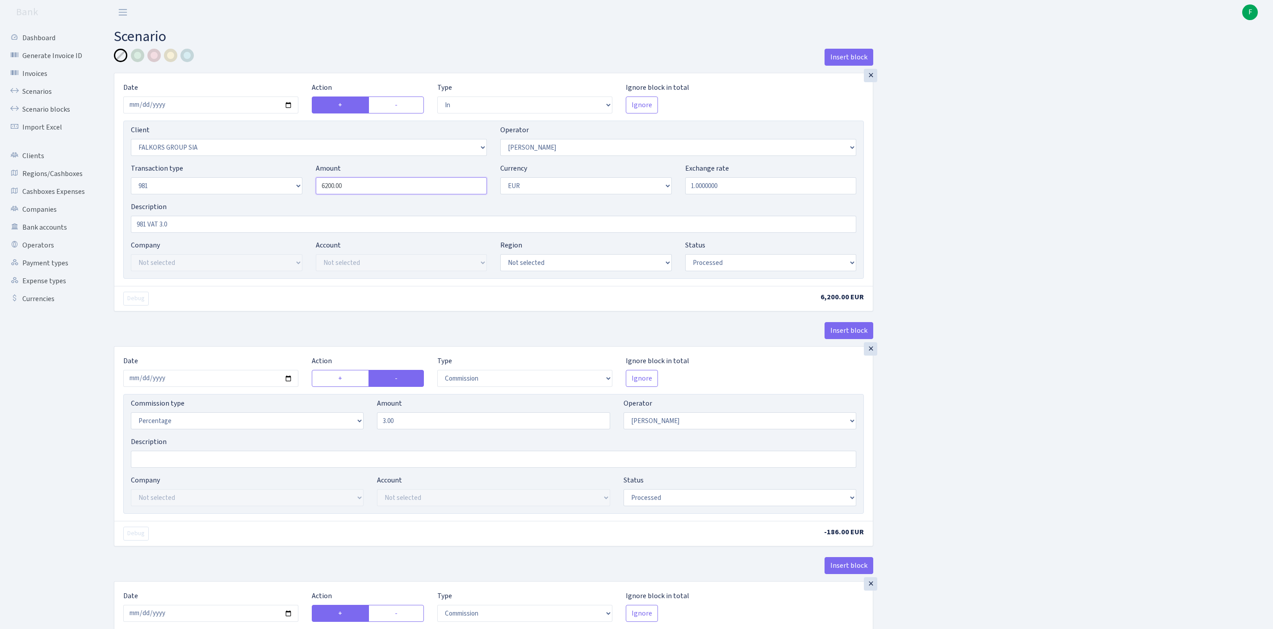
drag, startPoint x: 374, startPoint y: 202, endPoint x: 306, endPoint y: 197, distance: 68.1
click at [306, 197] on div "Transaction type Not selected 981 ELF FISH crypto [PERSON_NAME] MM-BALTIC eur U…" at bounding box center [493, 182] width 739 height 38
paste input "48538.5"
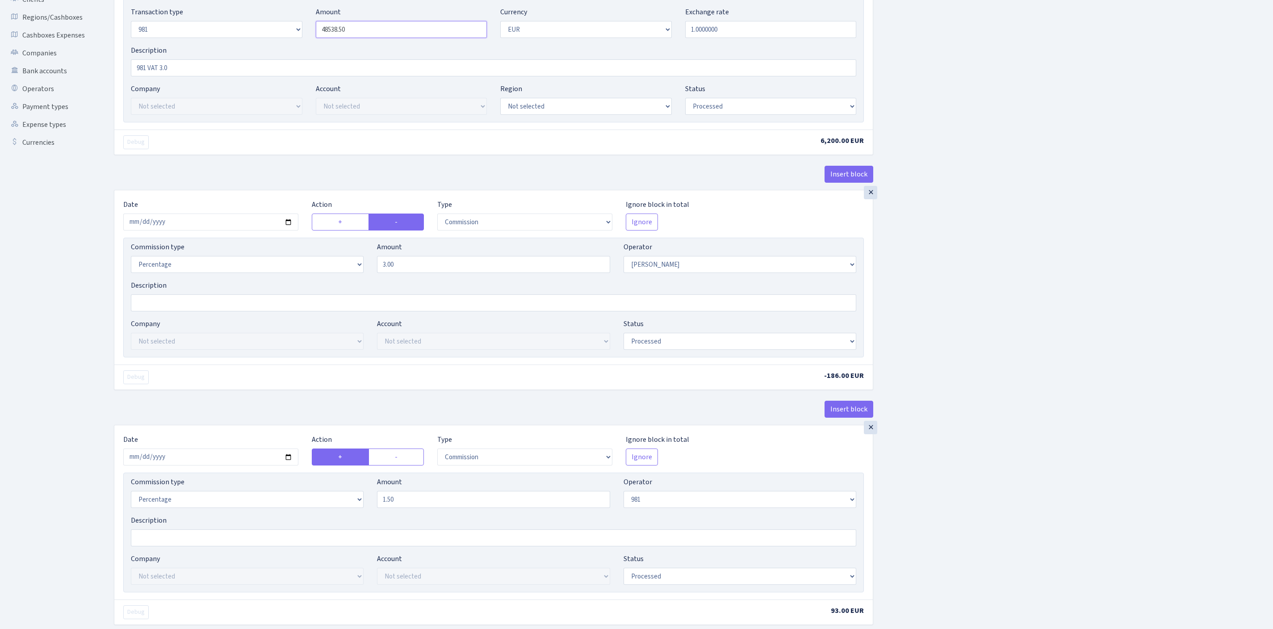
scroll to position [181, 0]
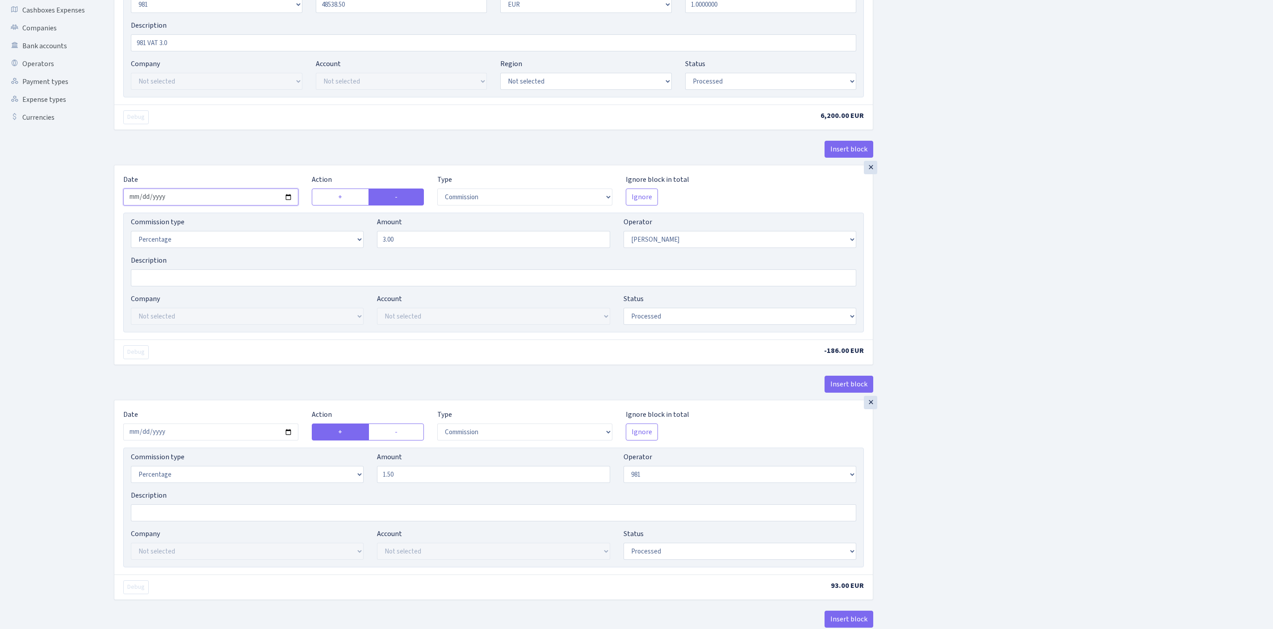
type input "48,538.50"
click at [231, 206] on input "[DATE]" at bounding box center [210, 197] width 175 height 17
type input "[DATE]"
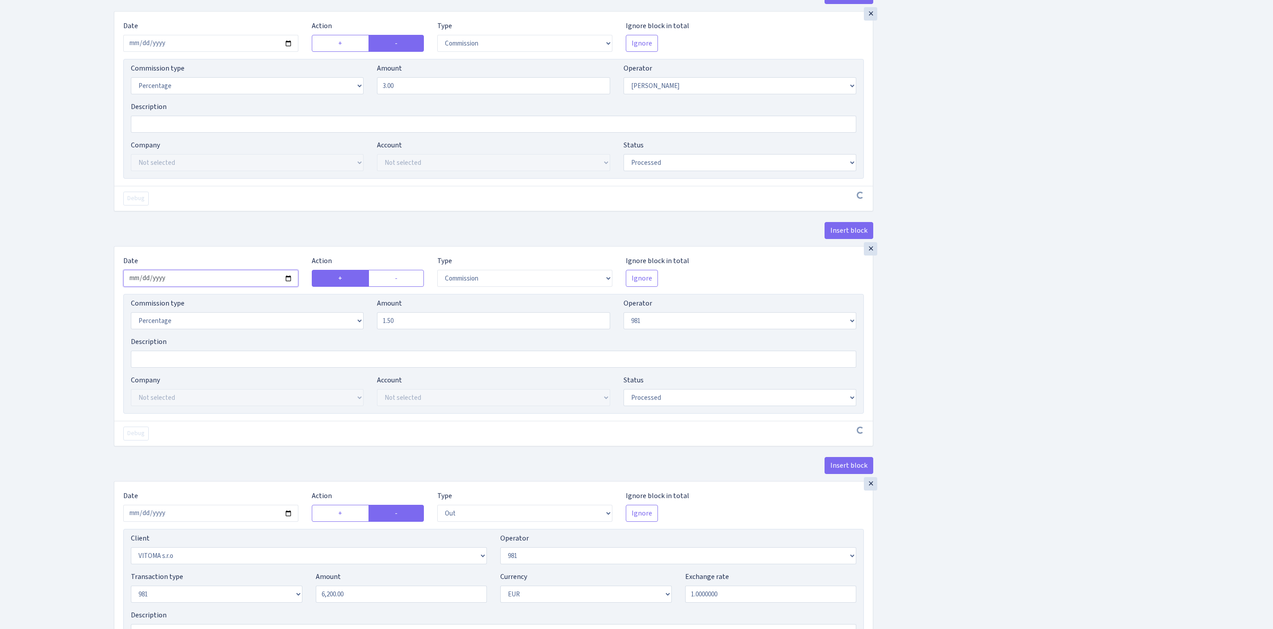
click at [231, 287] on input "[DATE]" at bounding box center [210, 278] width 175 height 17
type input "[DATE]"
click at [1062, 419] on div "Insert block × Date 2025-08-22 Action + - Type --- In Out Commission Field requ…" at bounding box center [686, 253] width 1159 height 1078
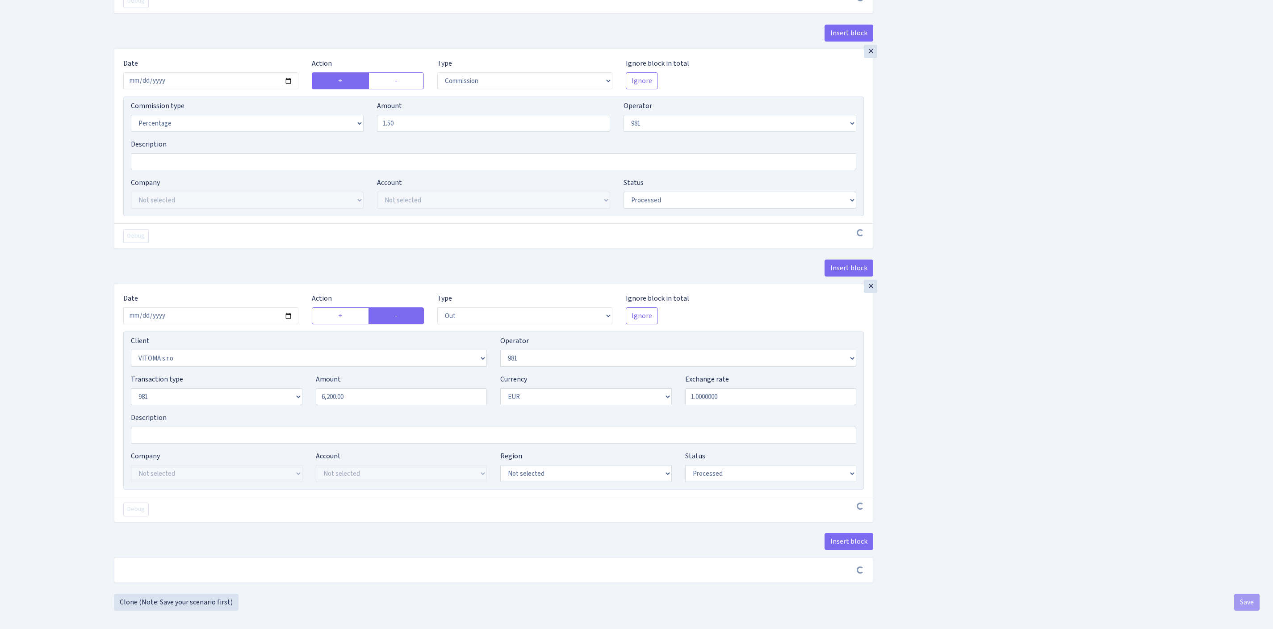
scroll to position [589, 0]
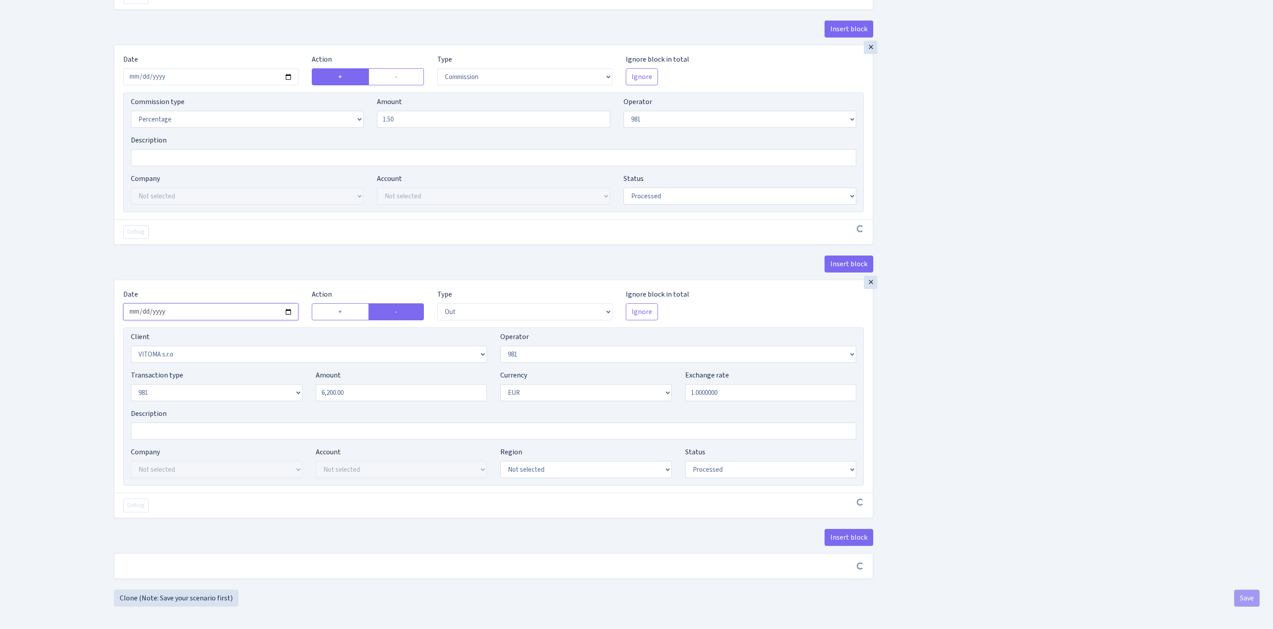
click at [227, 320] on input "2025-08-21" at bounding box center [210, 311] width 175 height 17
type input "2025-08-22"
drag, startPoint x: 361, startPoint y: 464, endPoint x: 283, endPoint y: 458, distance: 78.0
click at [283, 405] on div "Transaction type Not selected 981 ELF FISH crypto GIRT IVO dekl MM-BALTIC eur U…" at bounding box center [493, 385] width 739 height 38
paste input "48538.5"
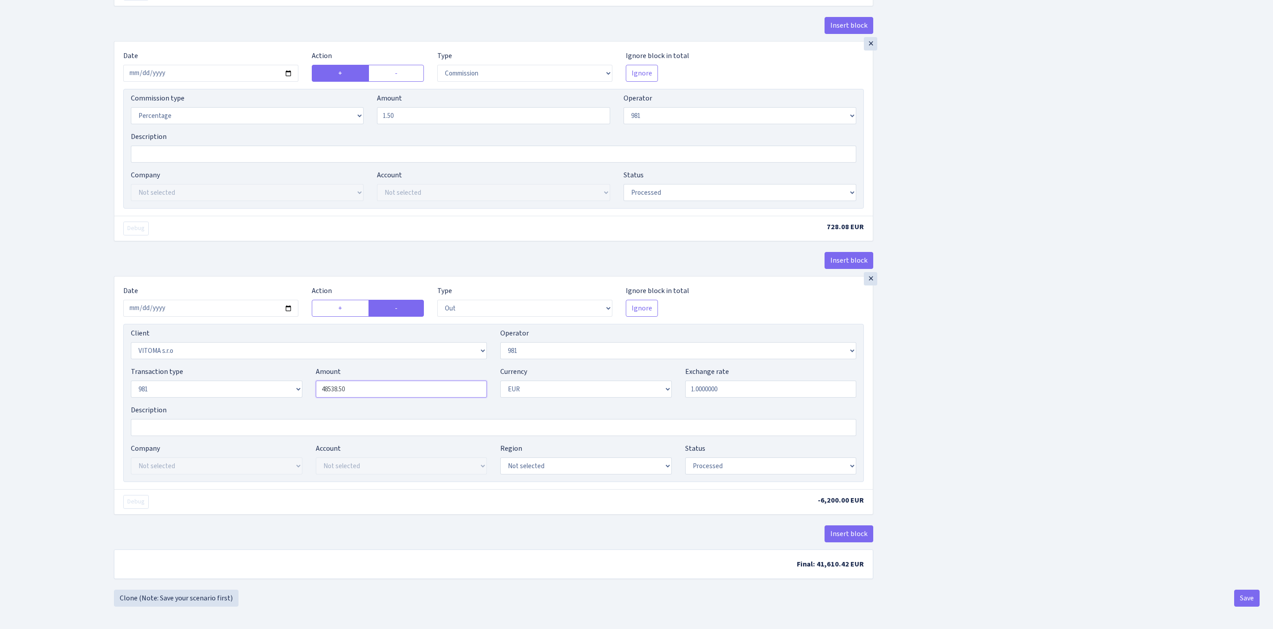
scroll to position [689, 0]
type input "48,538.50"
click at [1240, 596] on button "Save" at bounding box center [1246, 598] width 25 height 17
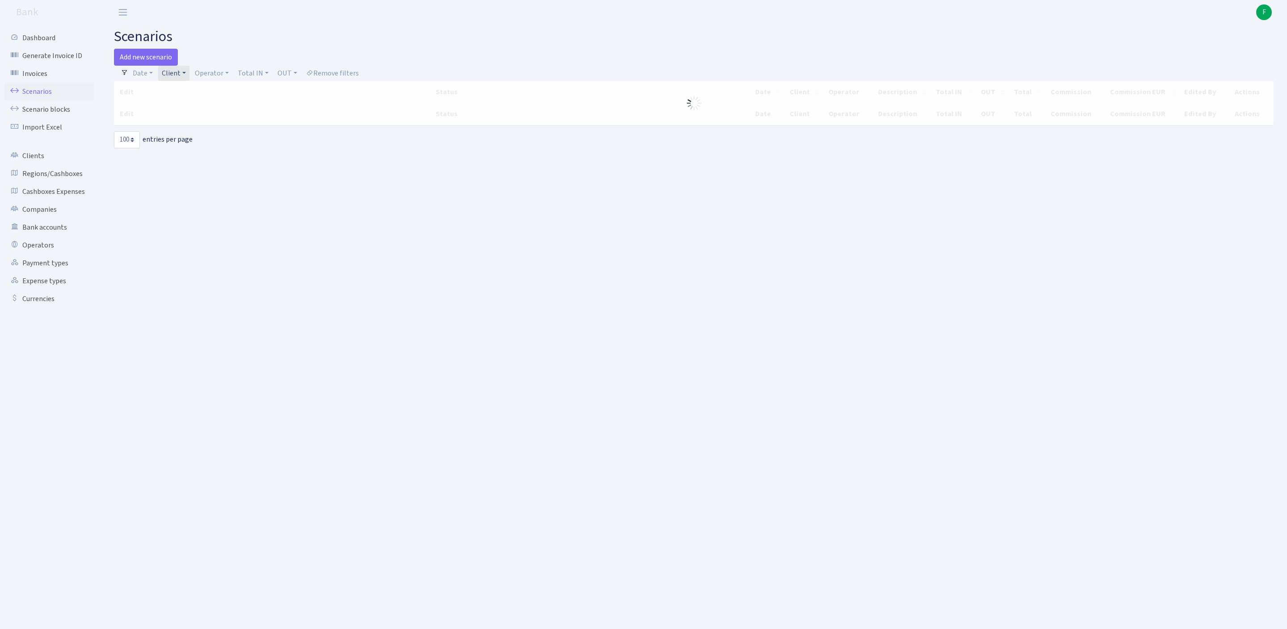
select select "100"
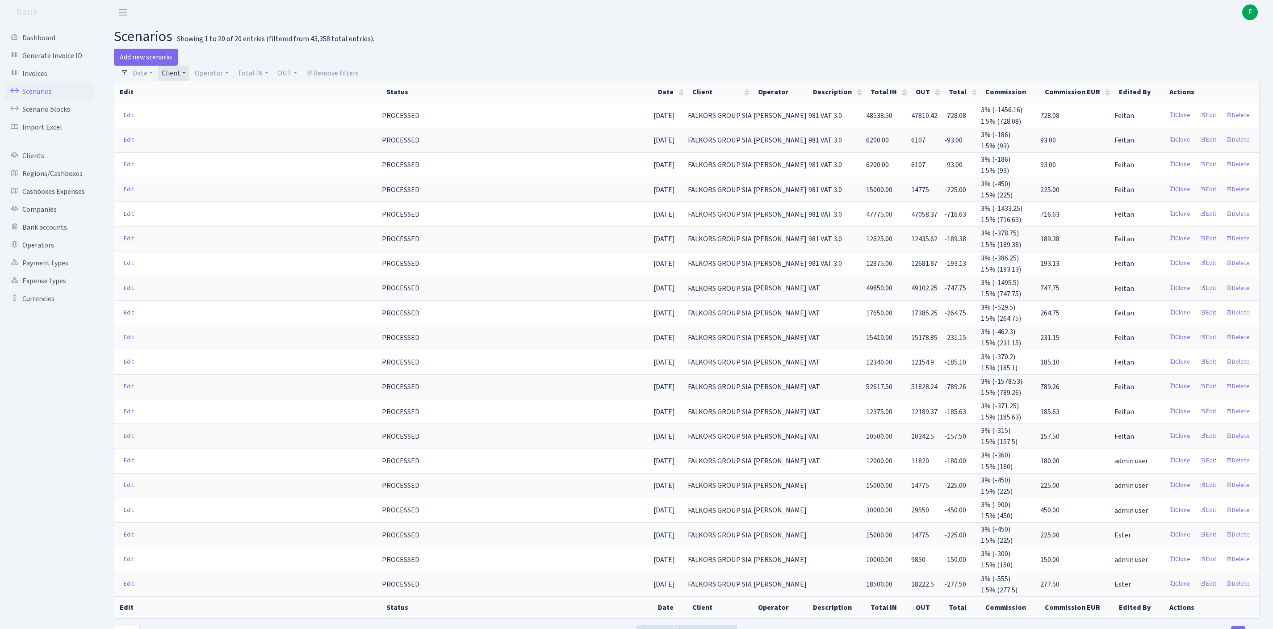
click at [189, 78] on link "Client" at bounding box center [173, 73] width 31 height 15
click at [200, 112] on input "search" at bounding box center [203, 105] width 84 height 14
type input "rower"
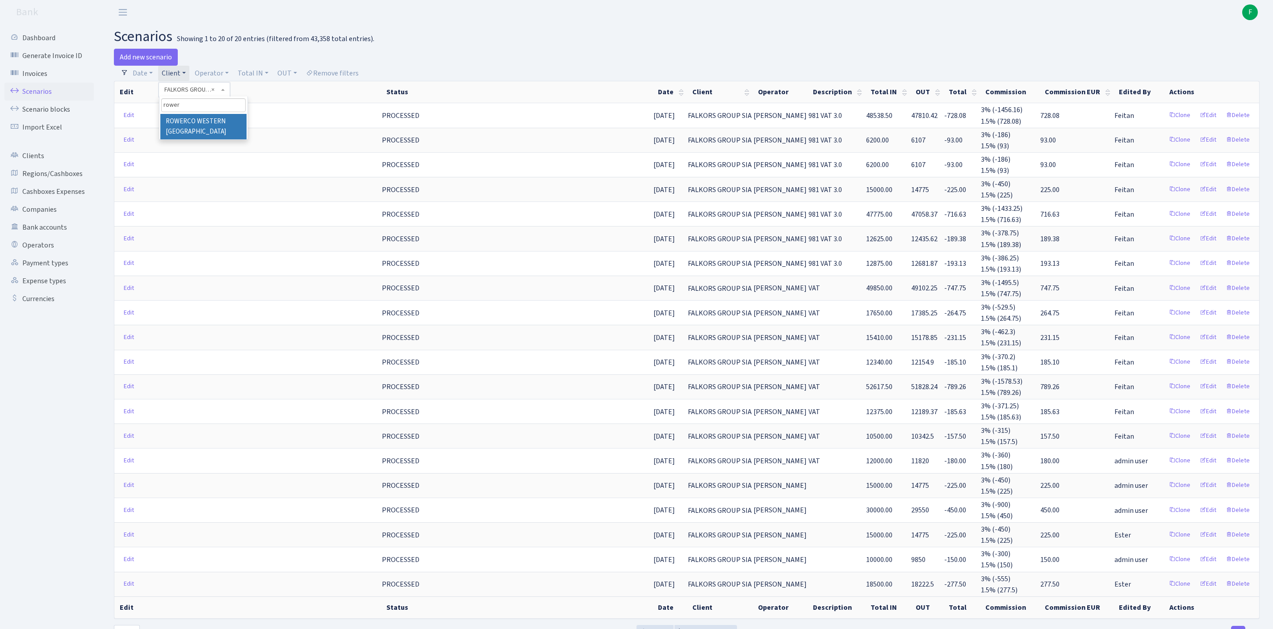
click at [206, 136] on li "ROWERCO WESTERN [GEOGRAPHIC_DATA]" at bounding box center [203, 126] width 86 height 25
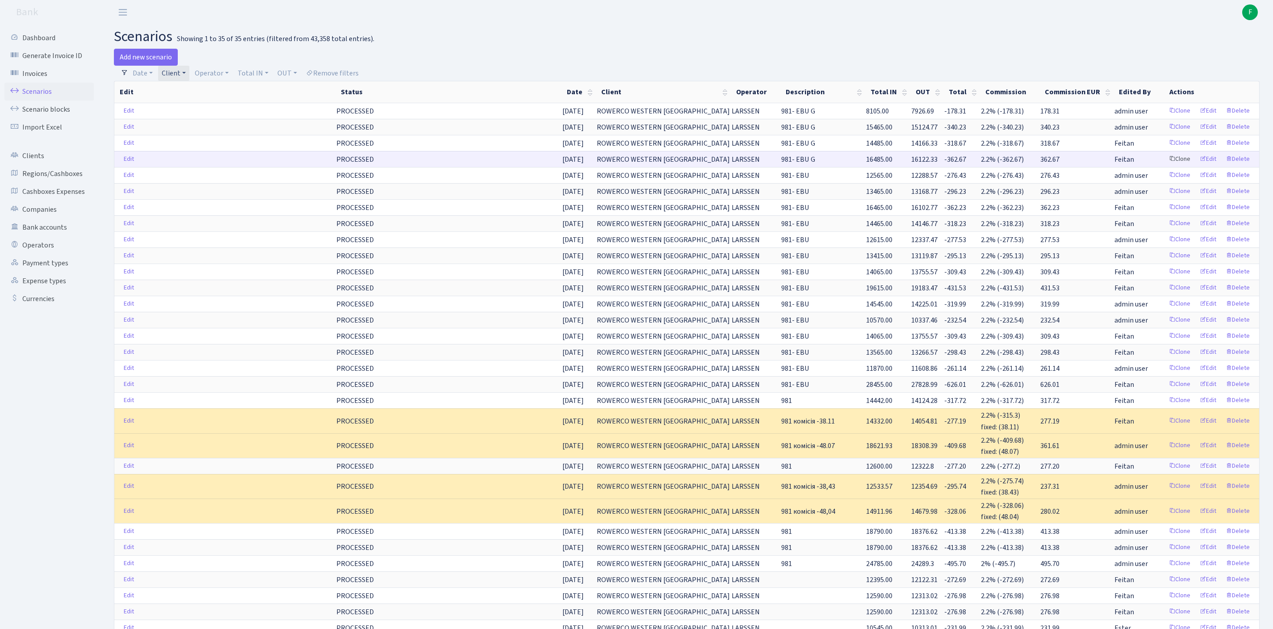
click at [1165, 166] on link "Clone" at bounding box center [1179, 159] width 29 height 14
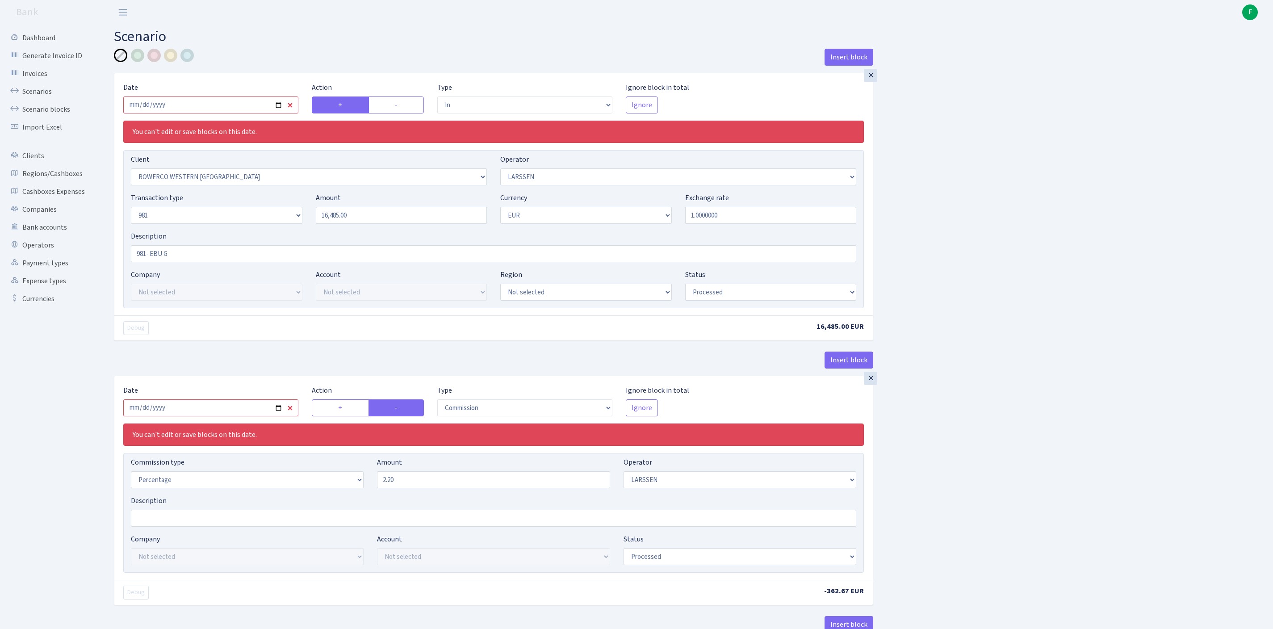
select select "in"
select select "2819"
select select "36"
select select "8"
select select "1"
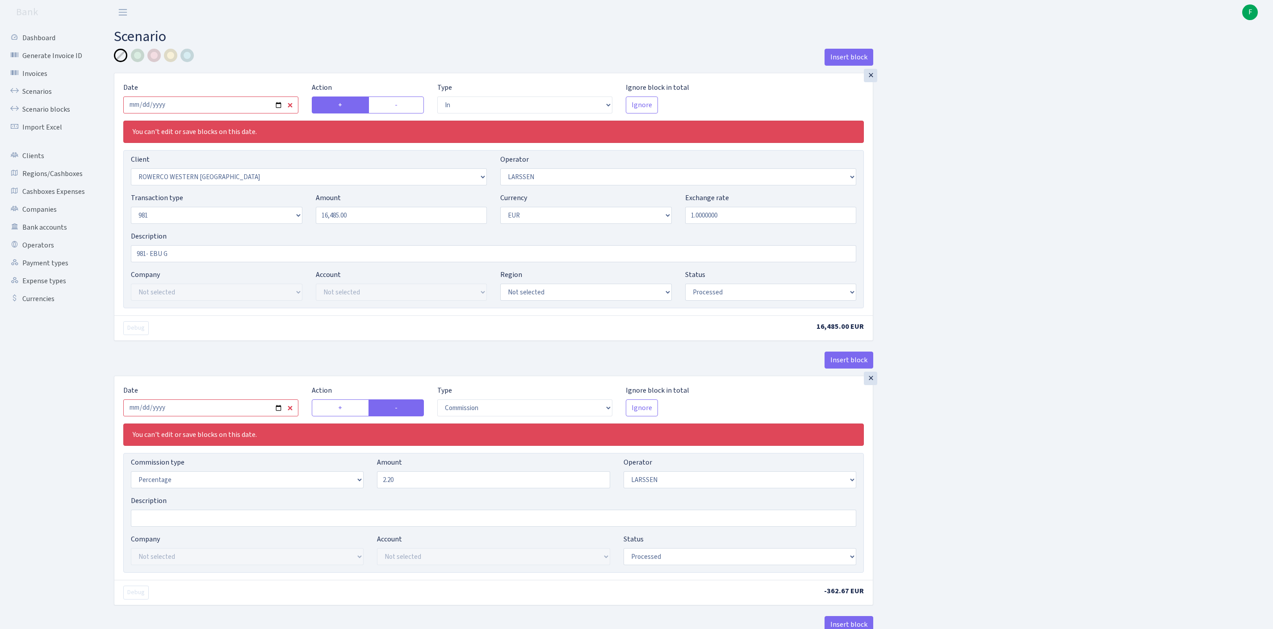
select select "processed"
select select "commission"
select select "36"
select select "processed"
select select "out"
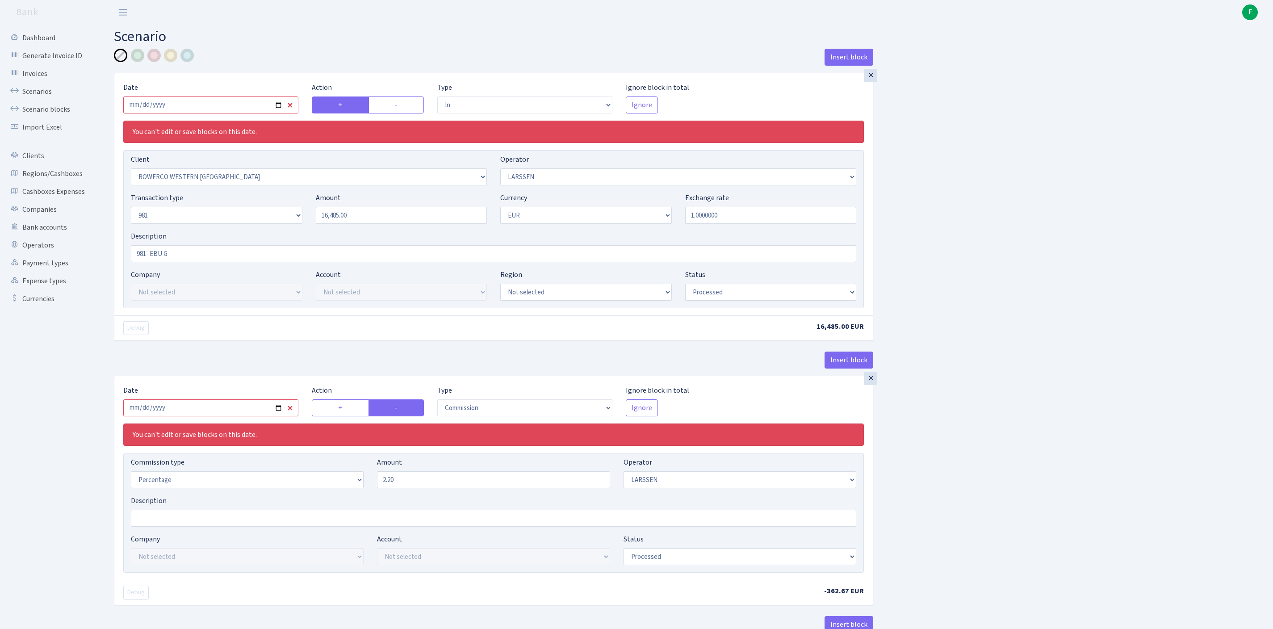
select select "2778"
select select "61"
select select "8"
select select "1"
select select "processed"
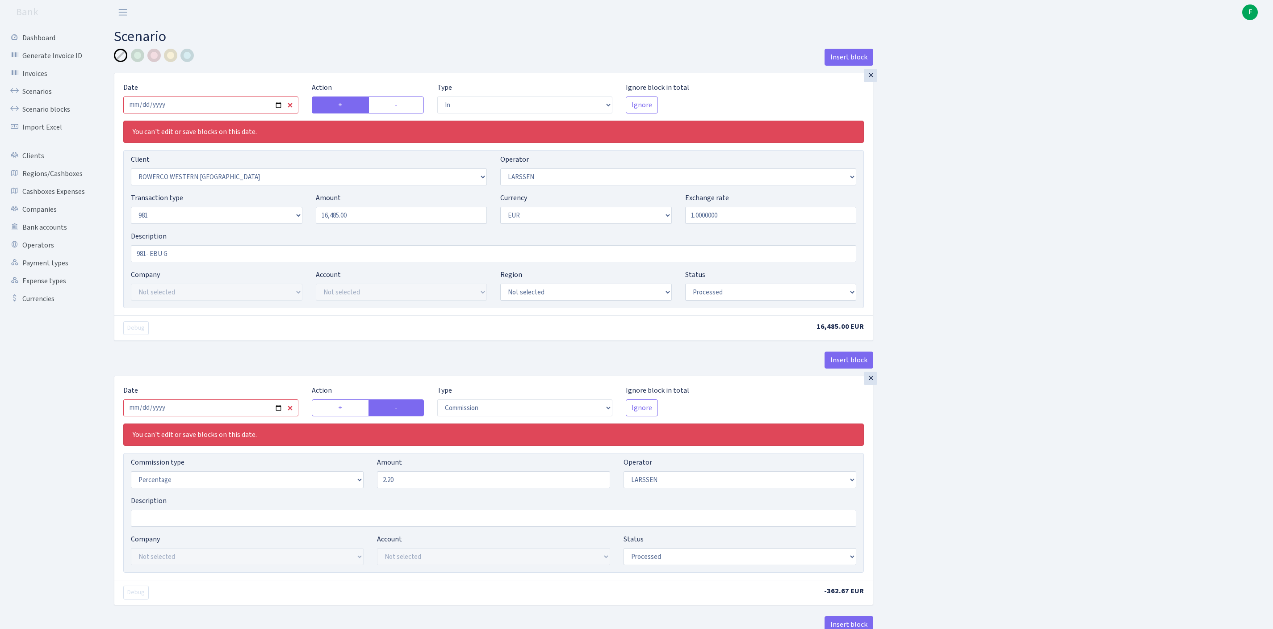
type input "[DATE]"
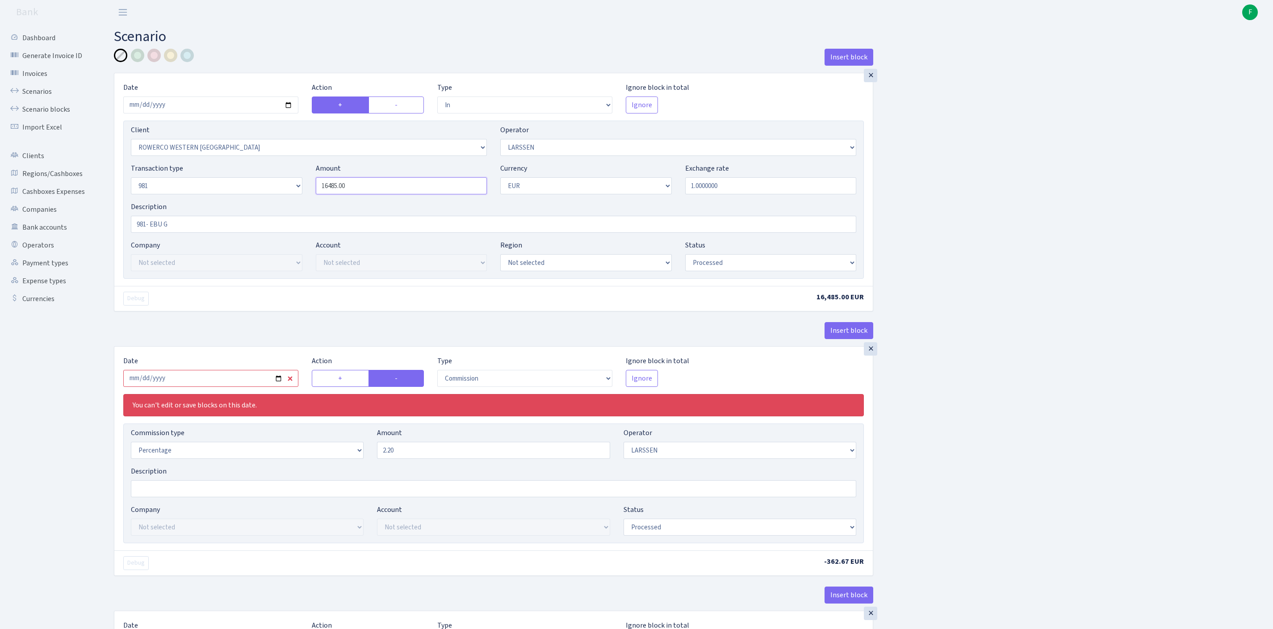
drag, startPoint x: 372, startPoint y: 204, endPoint x: 293, endPoint y: 202, distance: 78.7
click at [293, 202] on div "Transaction type Not selected 981 ELF FISH crypto [PERSON_NAME] MM-BALTIC eur U…" at bounding box center [493, 182] width 739 height 38
paste input "8805"
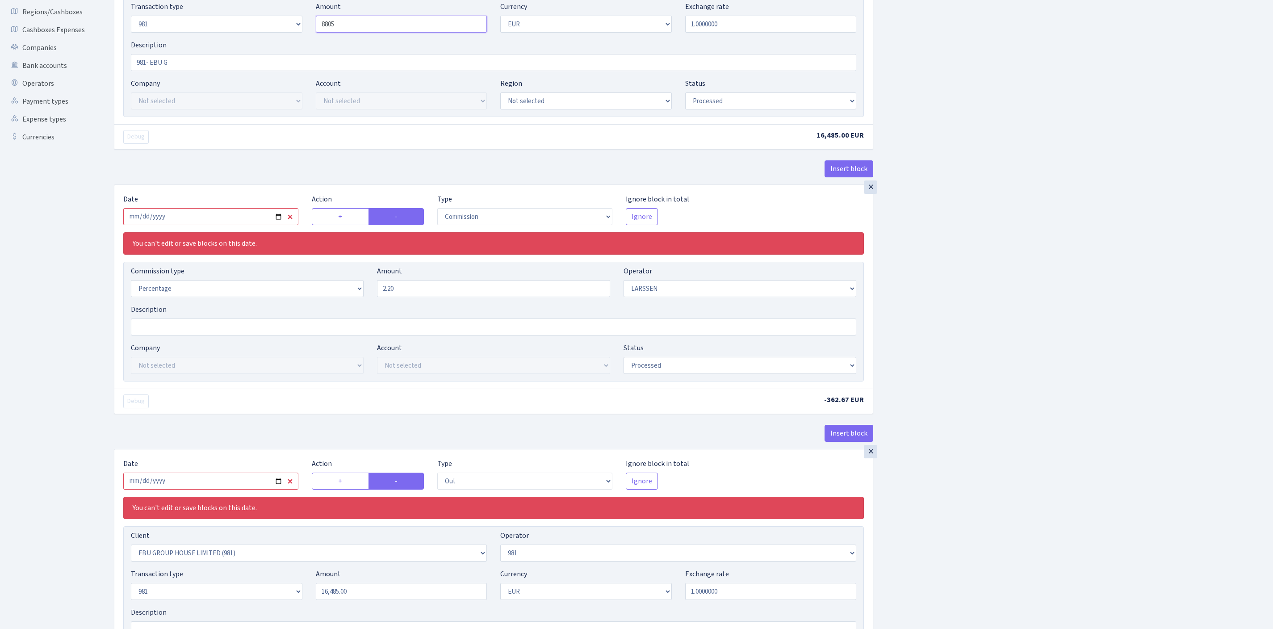
scroll to position [248, 0]
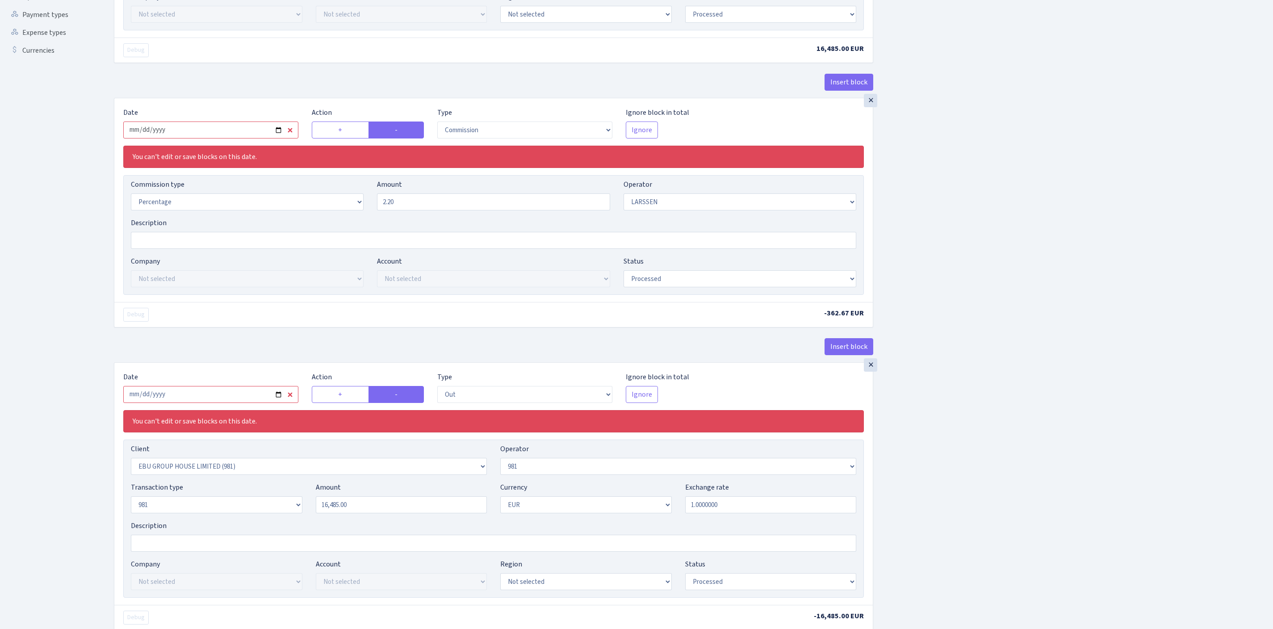
type input "8,805.00"
click at [213, 139] on input "[DATE]" at bounding box center [210, 130] width 175 height 17
type input "[DATE]"
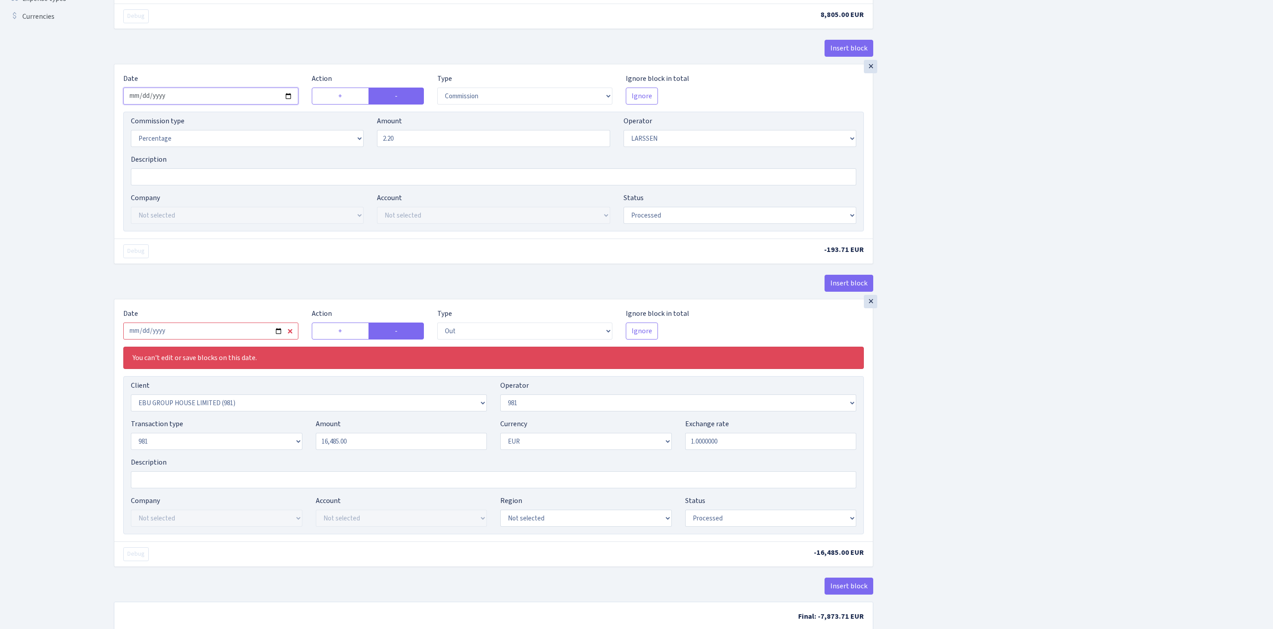
scroll to position [381, 0]
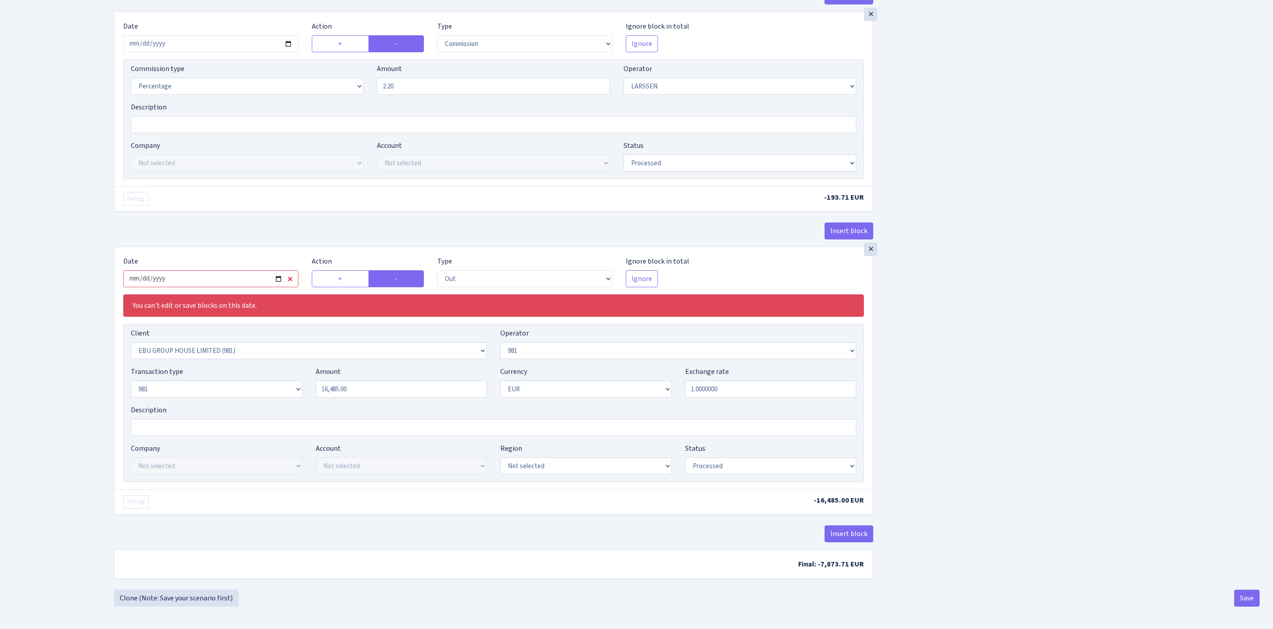
click at [246, 287] on input "[DATE]" at bounding box center [210, 278] width 175 height 17
type input "[DATE]"
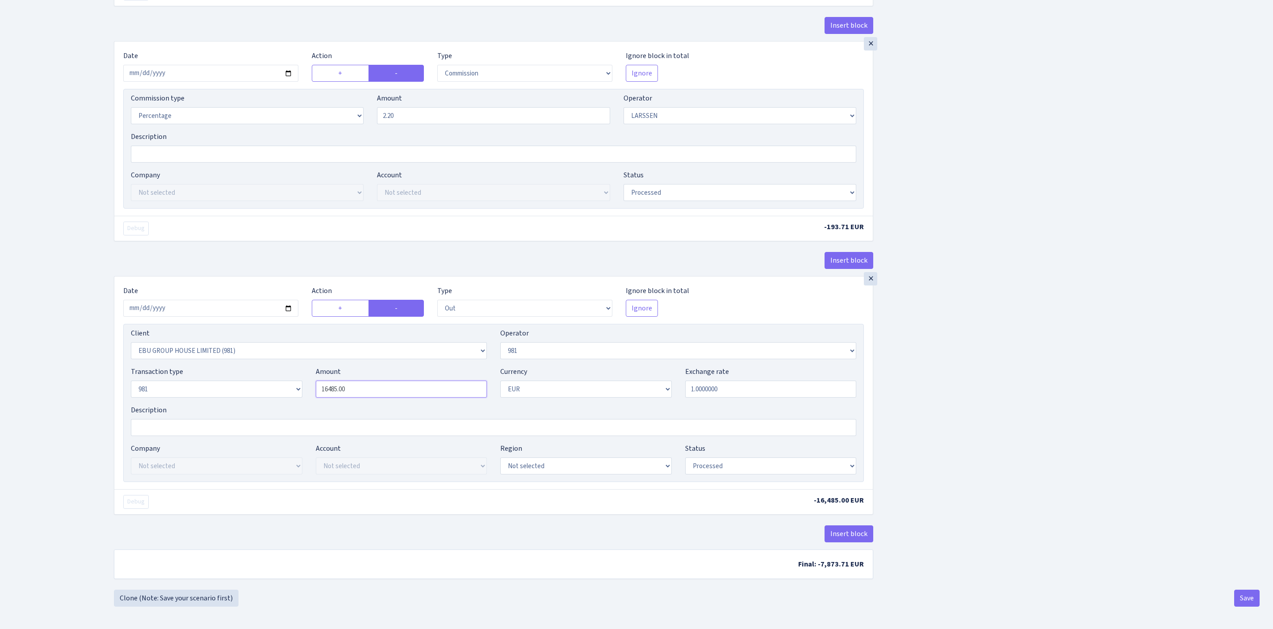
drag, startPoint x: 383, startPoint y: 403, endPoint x: 287, endPoint y: 401, distance: 96.5
click at [287, 401] on div "Transaction type Not selected 981 ELF FISH crypto [PERSON_NAME] MM-BALTIC eur U…" at bounding box center [493, 385] width 739 height 38
paste input "8805"
type input "8,805.00"
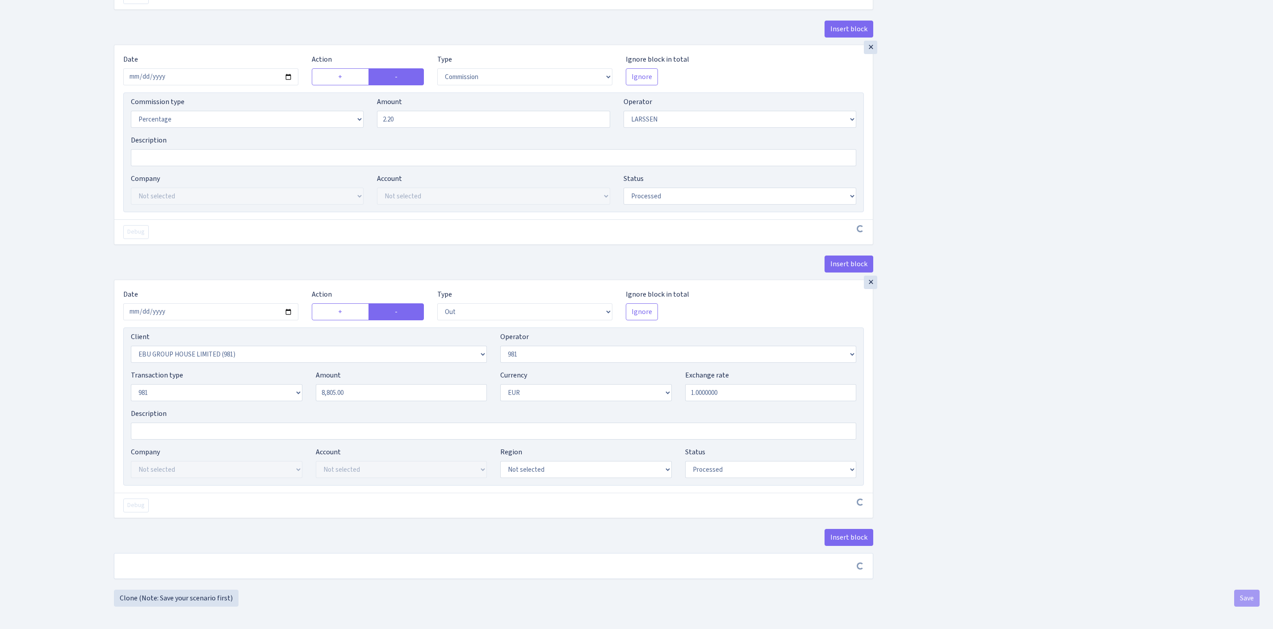
scroll to position [418, 0]
